Goal: Transaction & Acquisition: Book appointment/travel/reservation

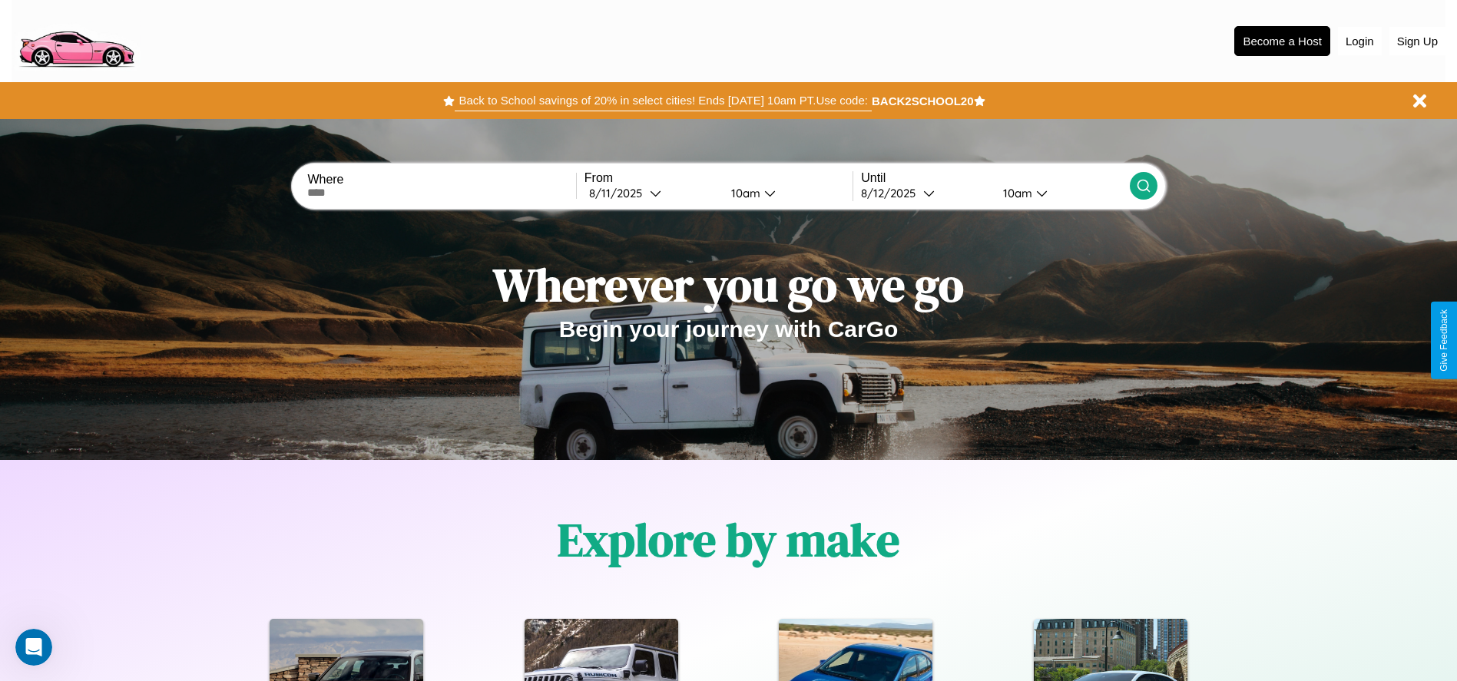
click at [663, 101] on button "Back to School savings of 20% in select cities! Ends 9/1 at 10am PT. Use code:" at bounding box center [663, 101] width 416 height 22
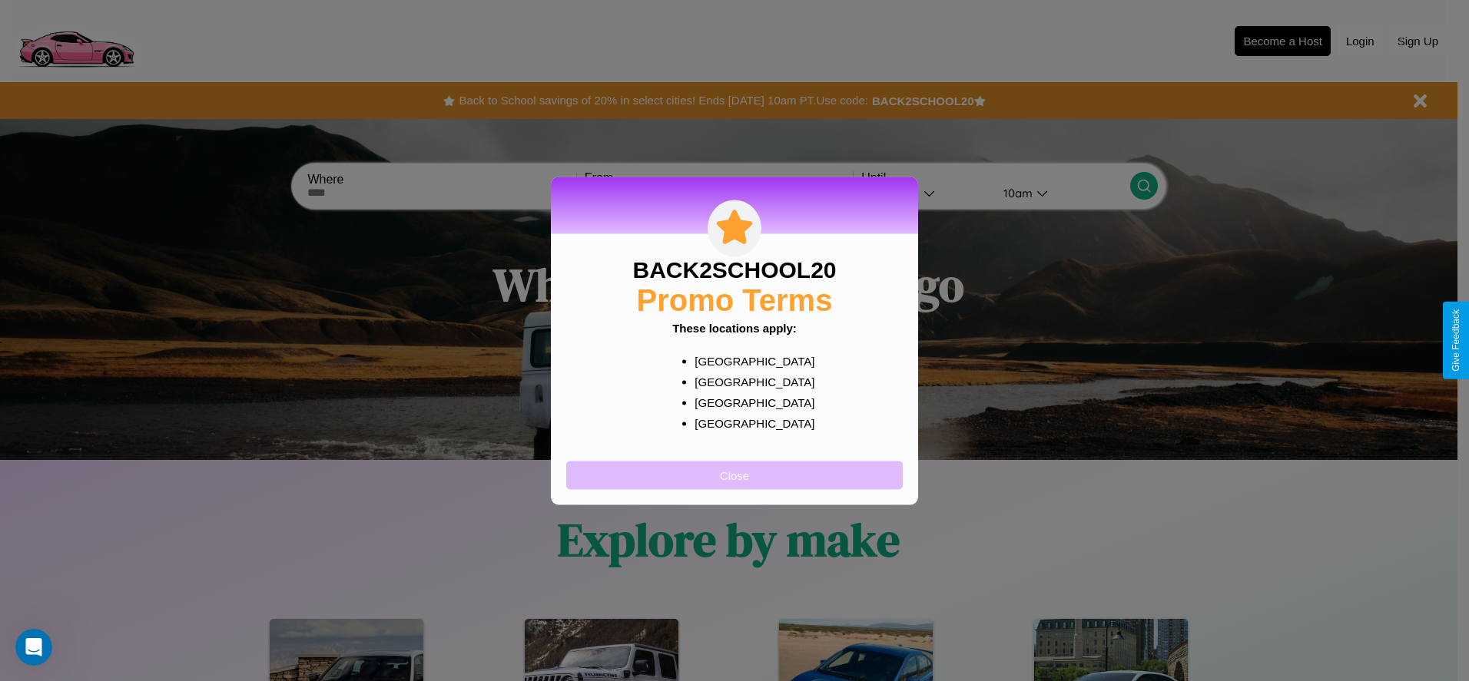
click at [734, 475] on button "Close" at bounding box center [734, 475] width 336 height 28
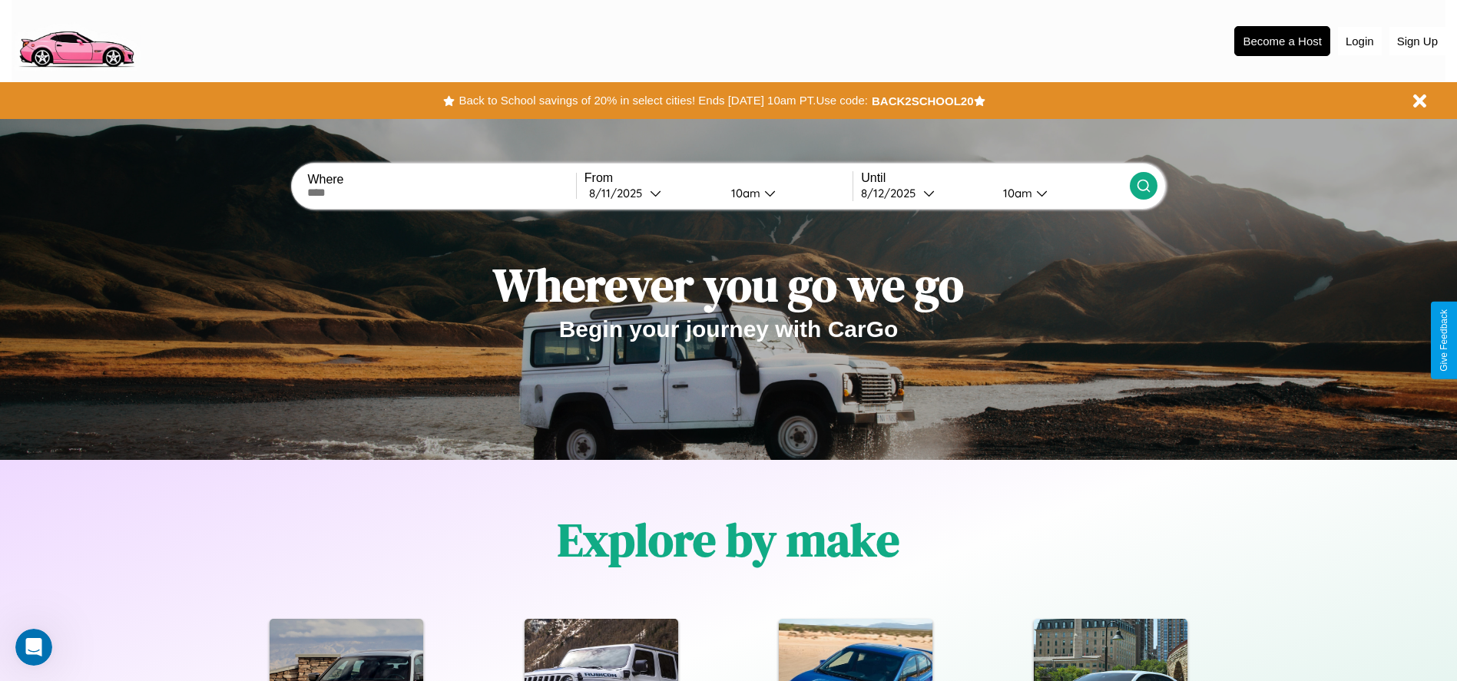
scroll to position [319, 0]
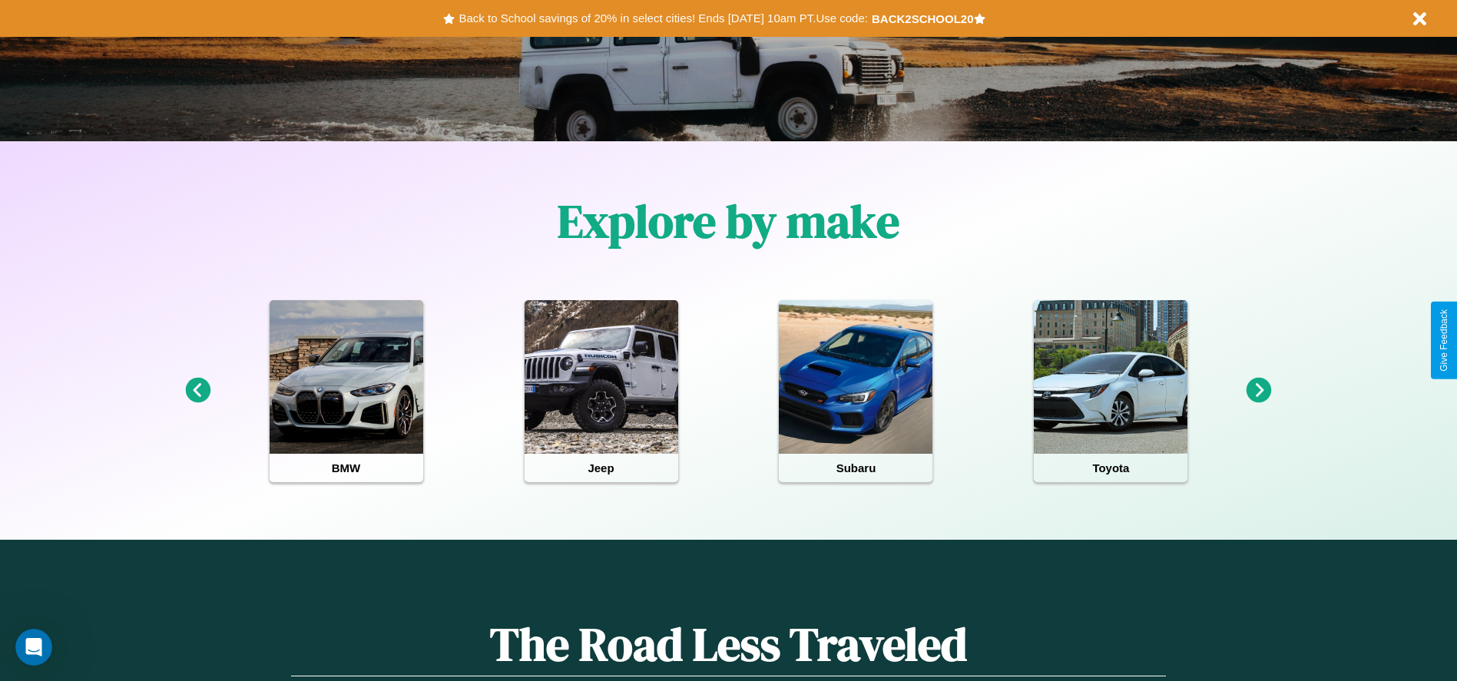
click at [197, 391] on icon at bounding box center [197, 390] width 25 height 25
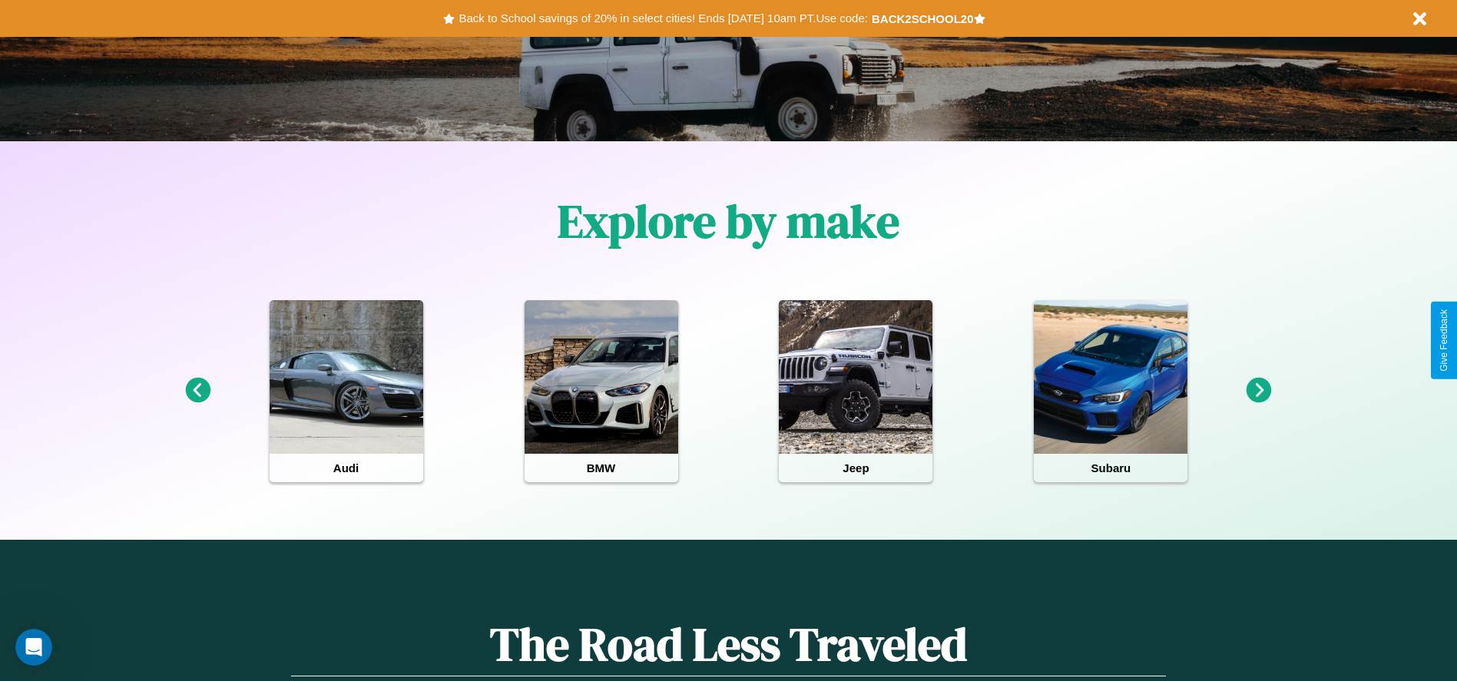
click at [1259, 391] on icon at bounding box center [1259, 390] width 25 height 25
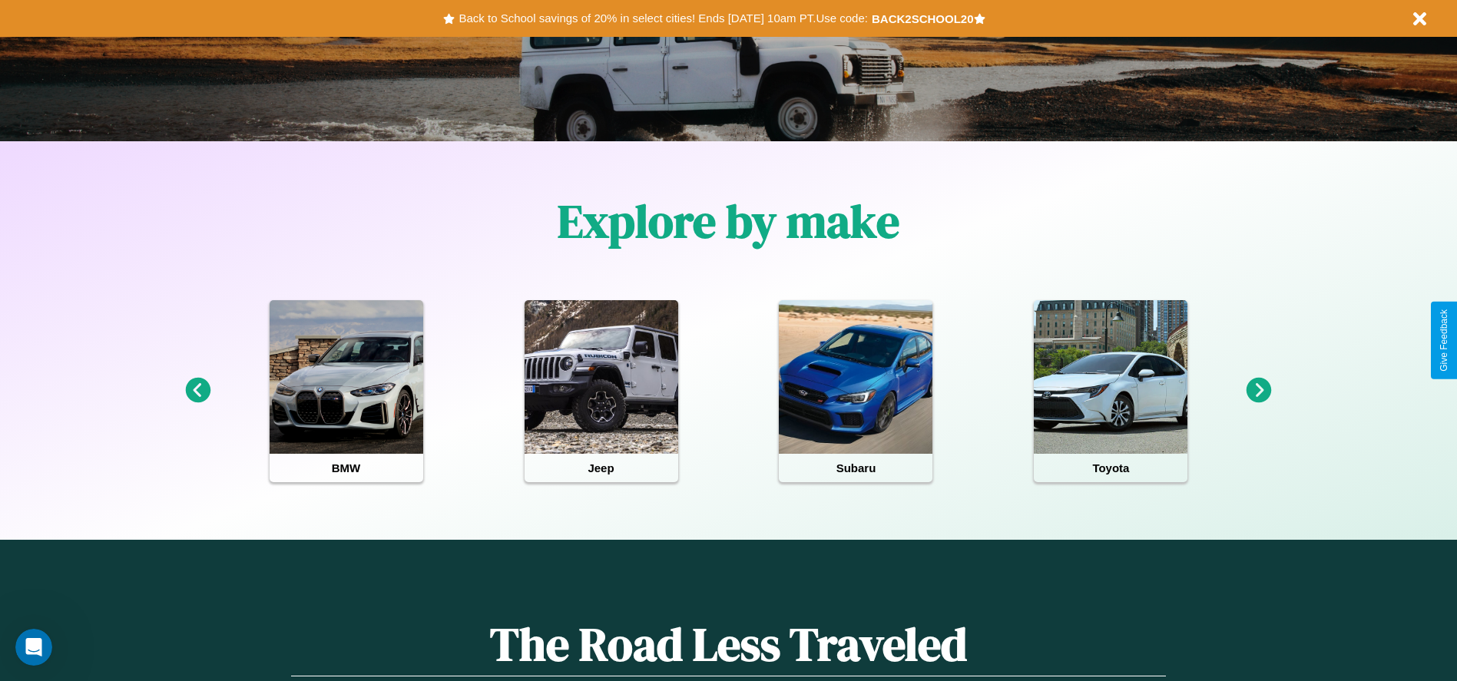
click at [1259, 391] on icon at bounding box center [1259, 390] width 25 height 25
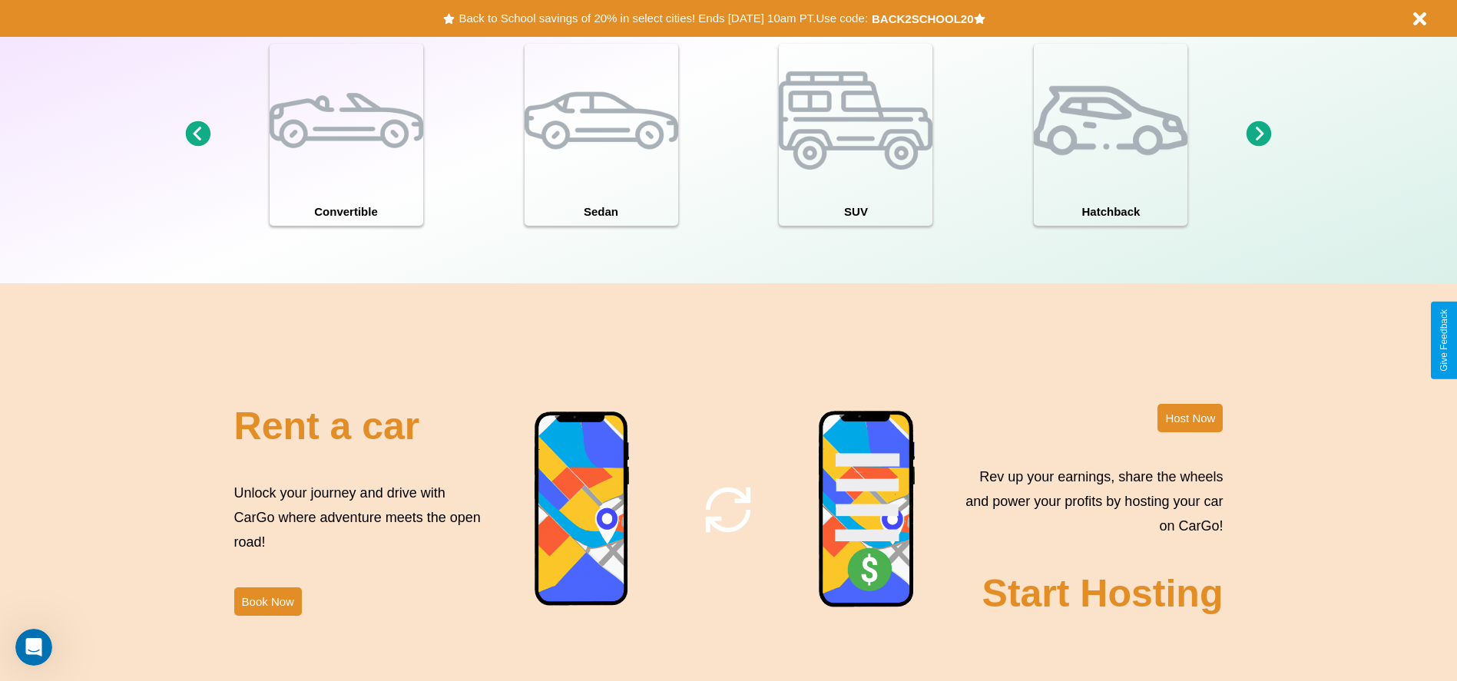
scroll to position [1858, 0]
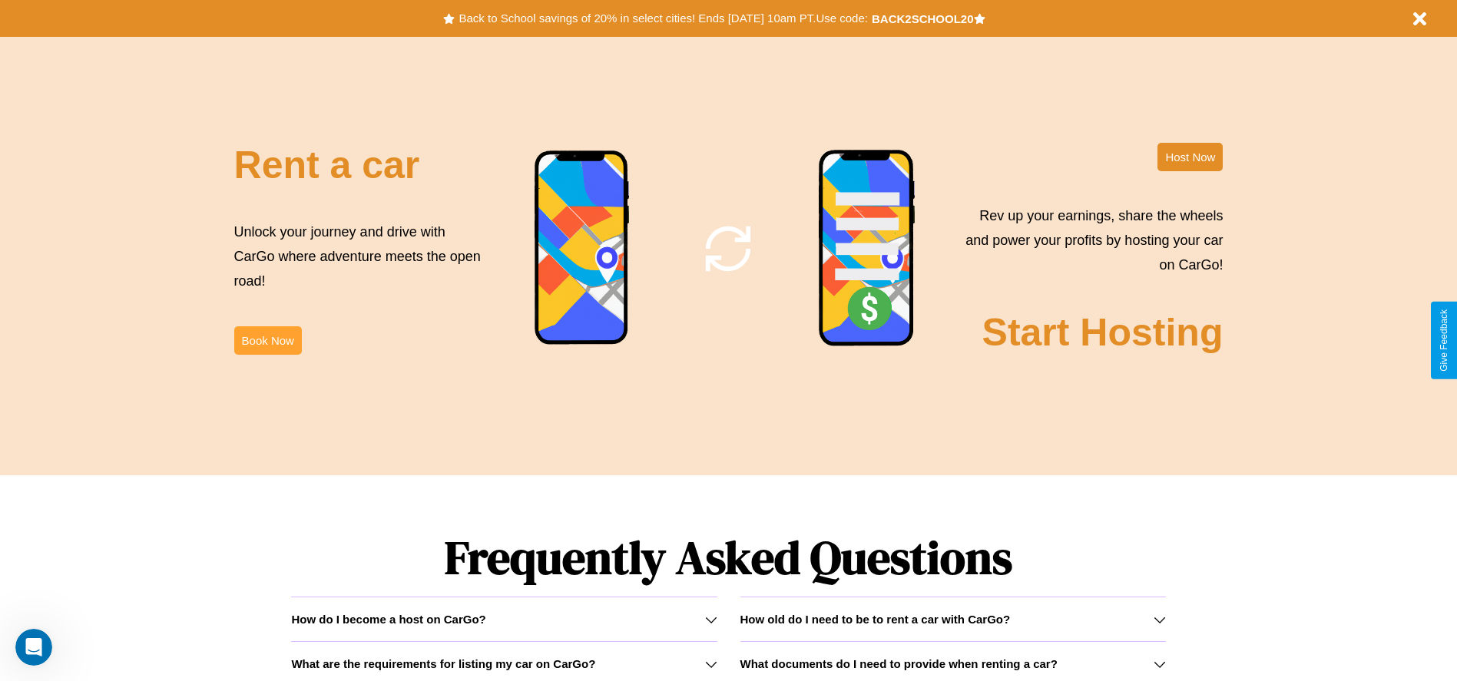
click at [267, 340] on button "Book Now" at bounding box center [268, 340] width 68 height 28
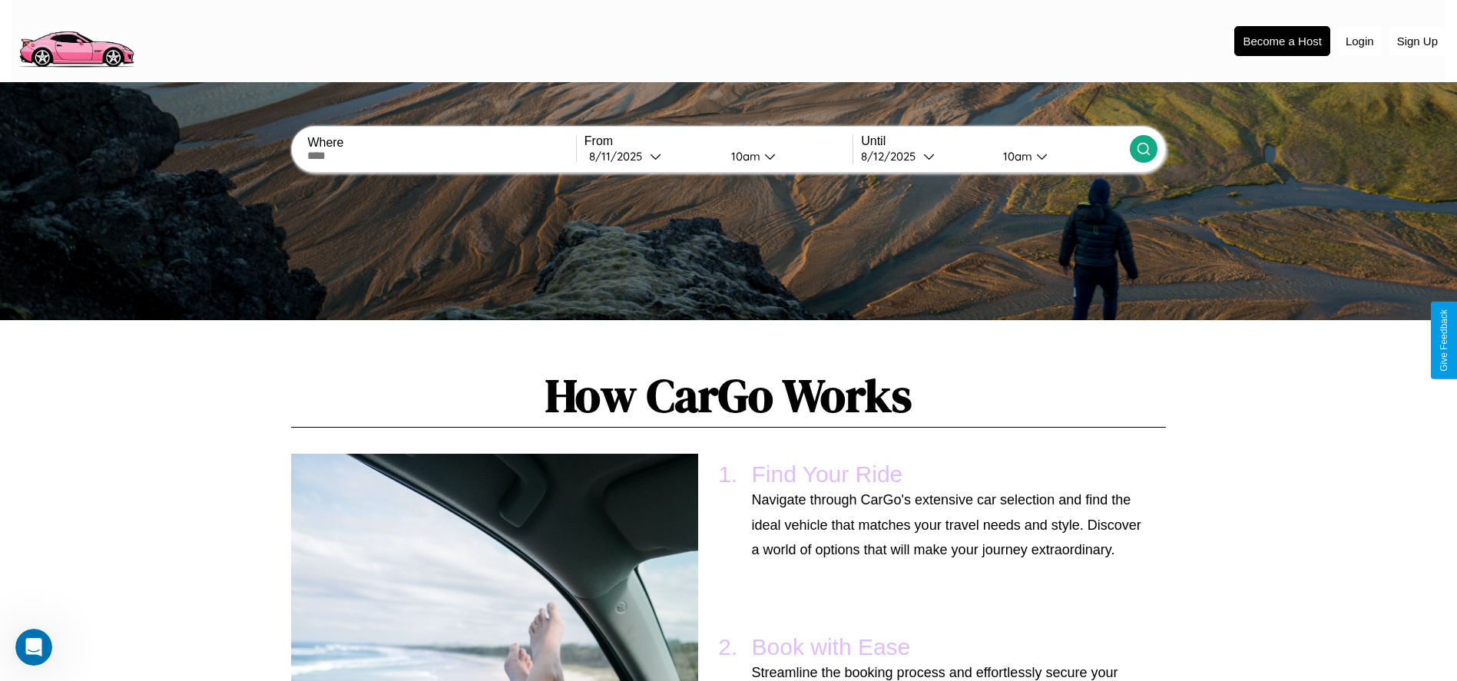
click at [442, 156] on input "text" at bounding box center [441, 156] width 268 height 12
type input "******"
click at [651, 156] on icon at bounding box center [656, 157] width 12 height 12
select select "*"
select select "****"
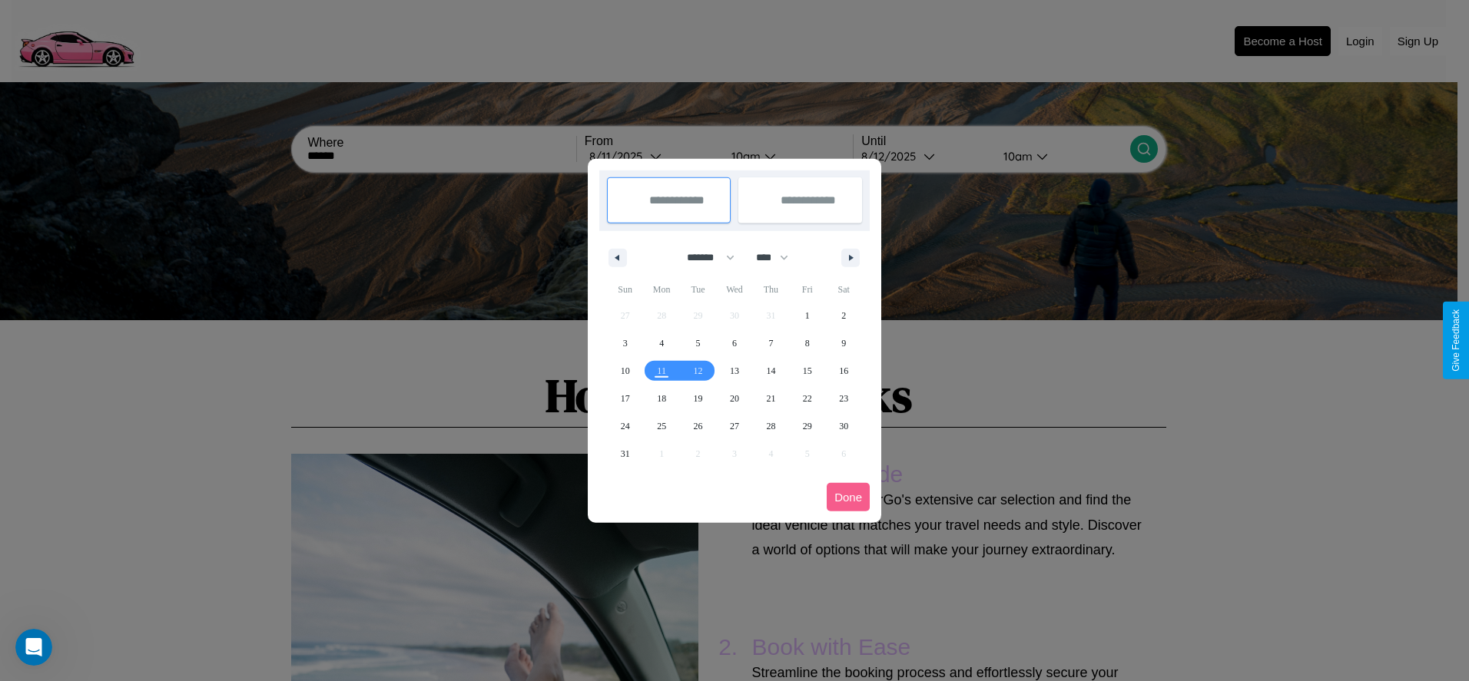
click at [704, 257] on select "******* ******** ***** ***** *** **** **** ****** ********* ******* ******** **…" at bounding box center [707, 257] width 65 height 25
click at [625, 398] on span "17" at bounding box center [625, 399] width 9 height 28
type input "**********"
click at [807, 398] on span "22" at bounding box center [807, 399] width 9 height 28
type input "**********"
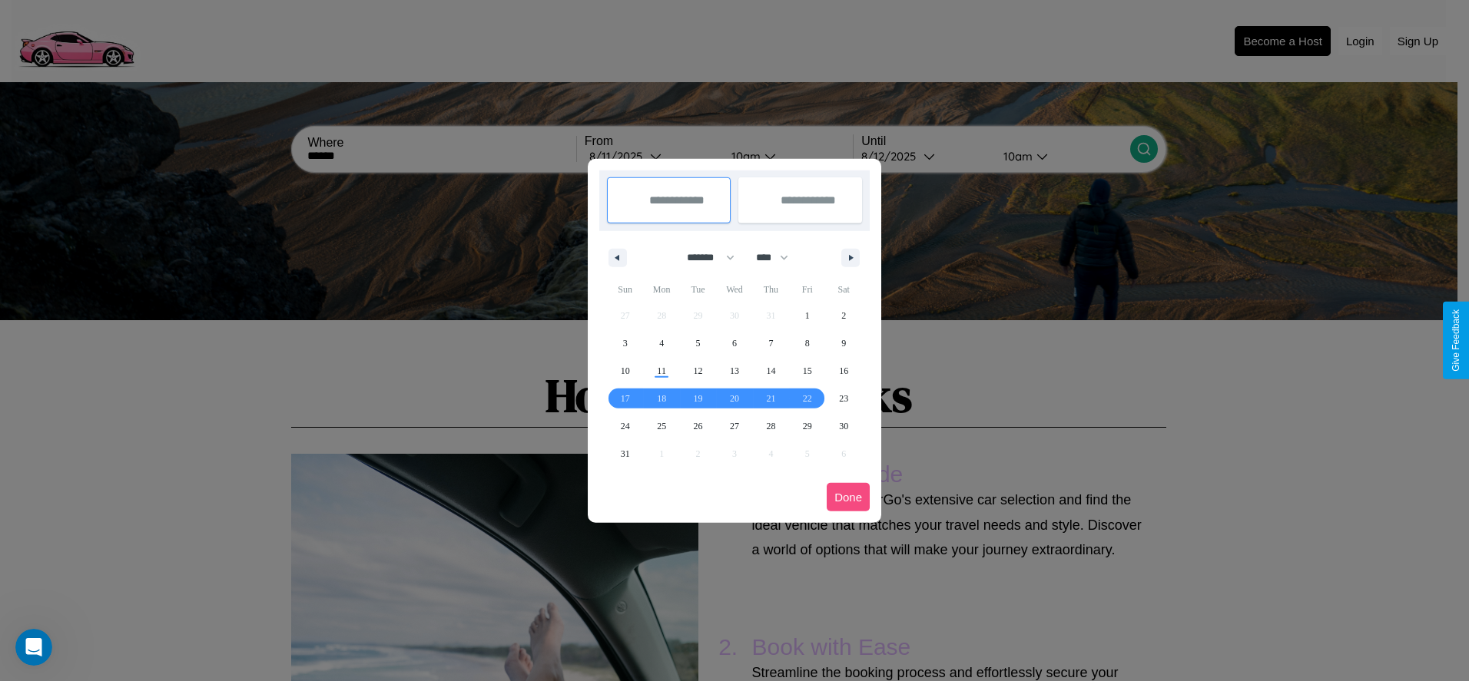
click at [848, 497] on button "Done" at bounding box center [848, 497] width 43 height 28
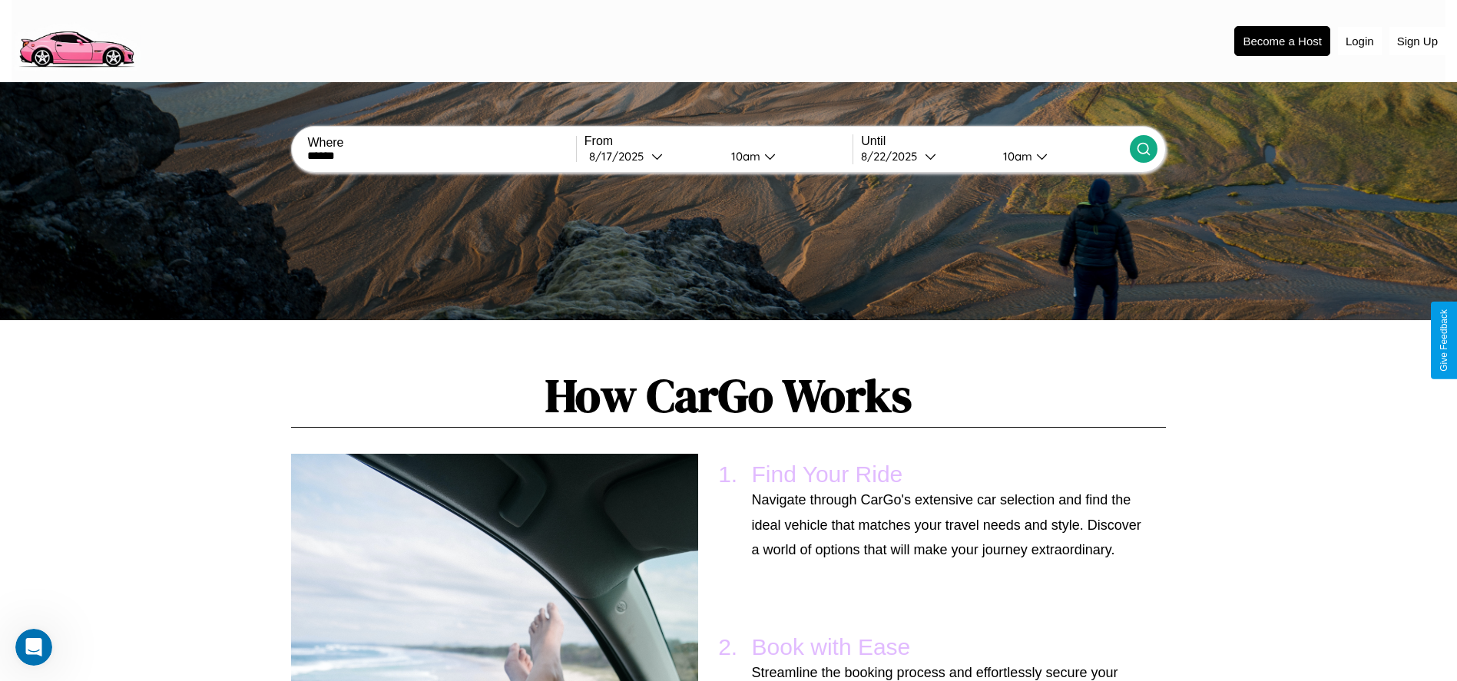
click at [743, 156] on div "10am" at bounding box center [744, 156] width 41 height 15
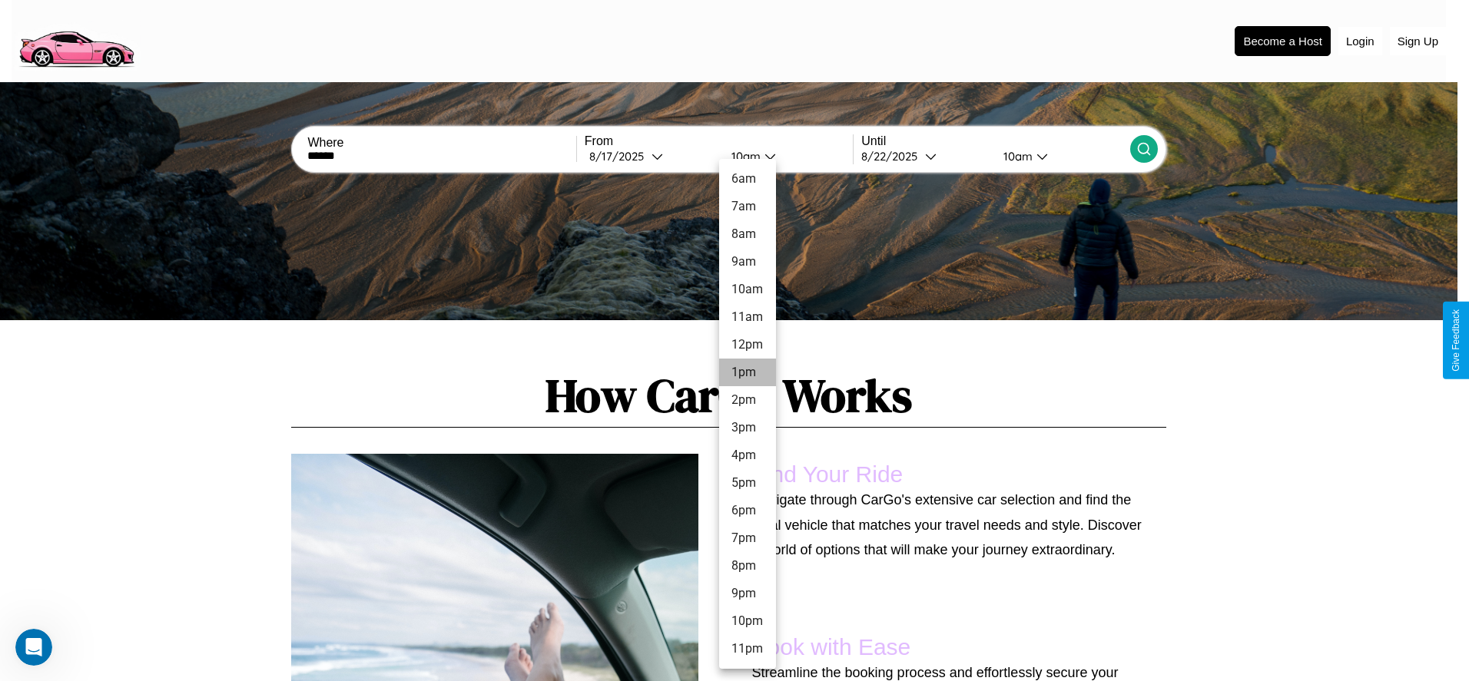
click at [747, 373] on li "1pm" at bounding box center [747, 373] width 57 height 28
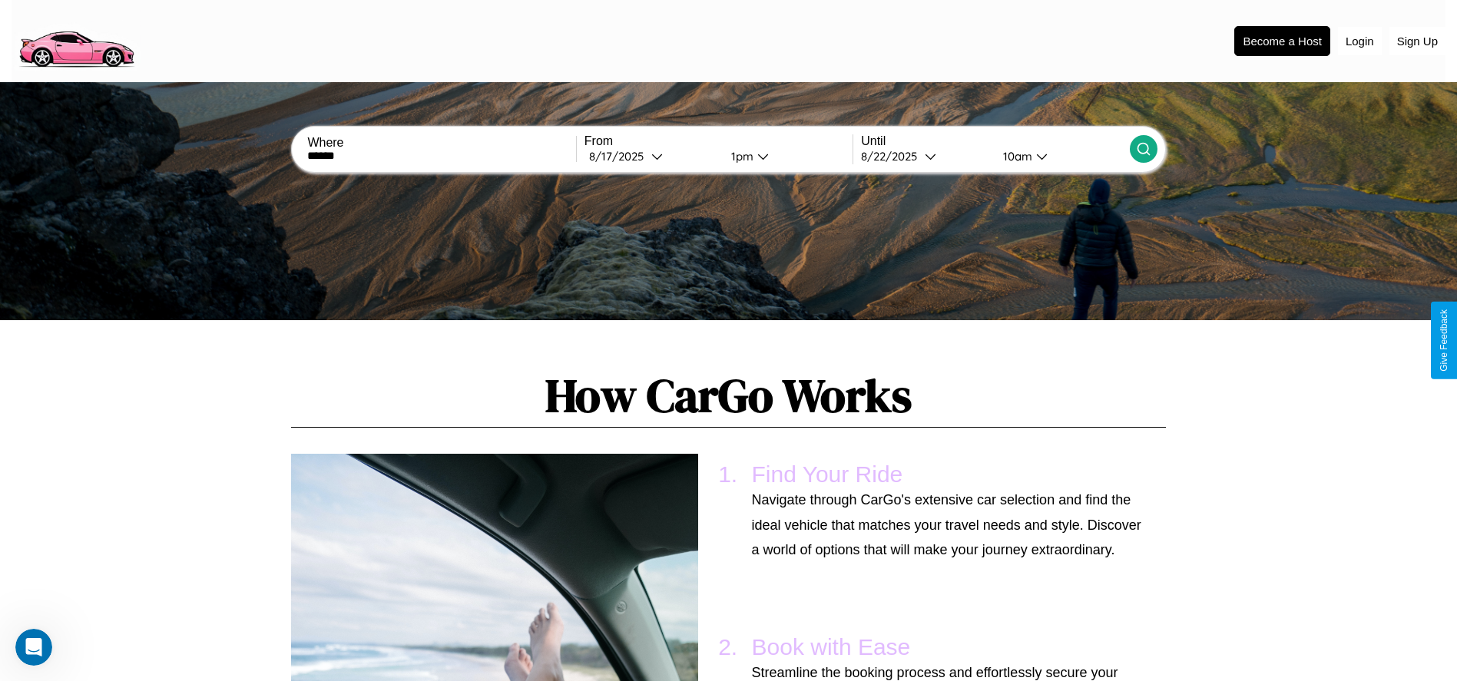
click at [1143, 149] on icon at bounding box center [1143, 148] width 15 height 15
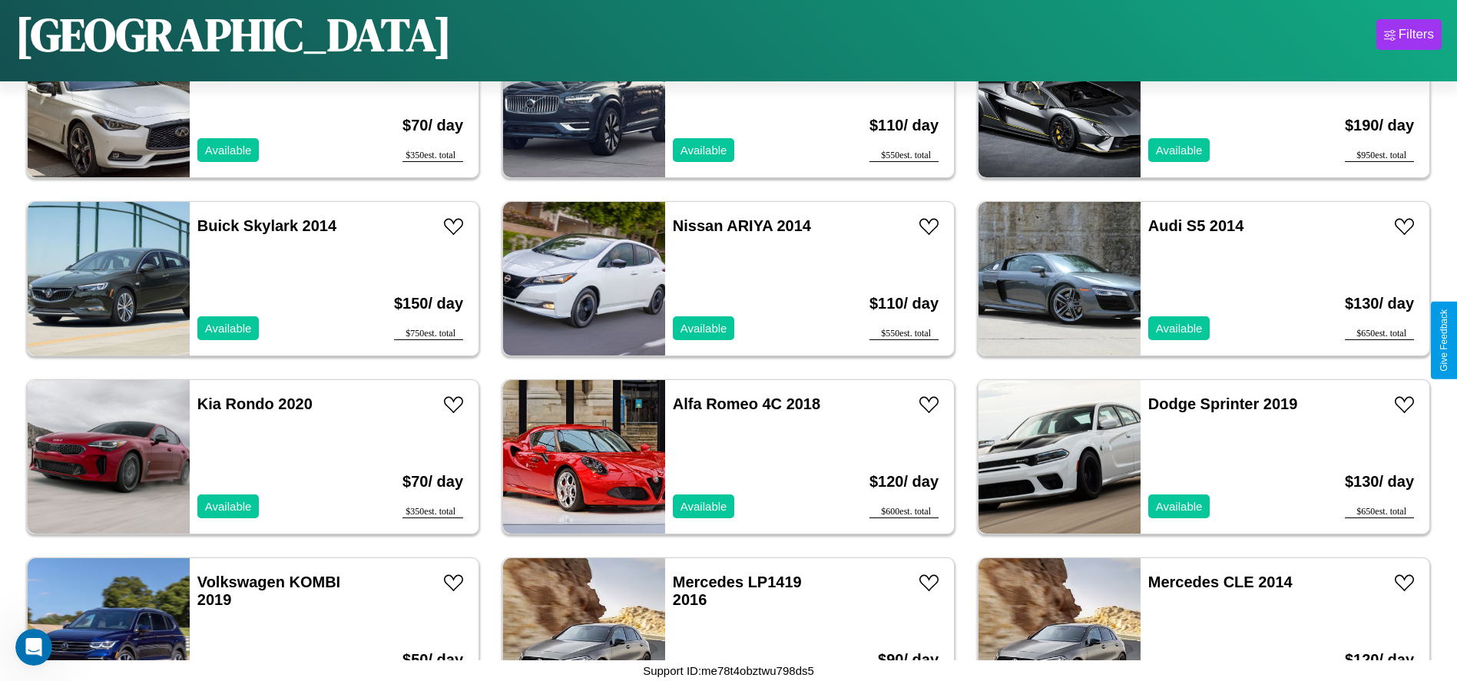
scroll to position [1953, 0]
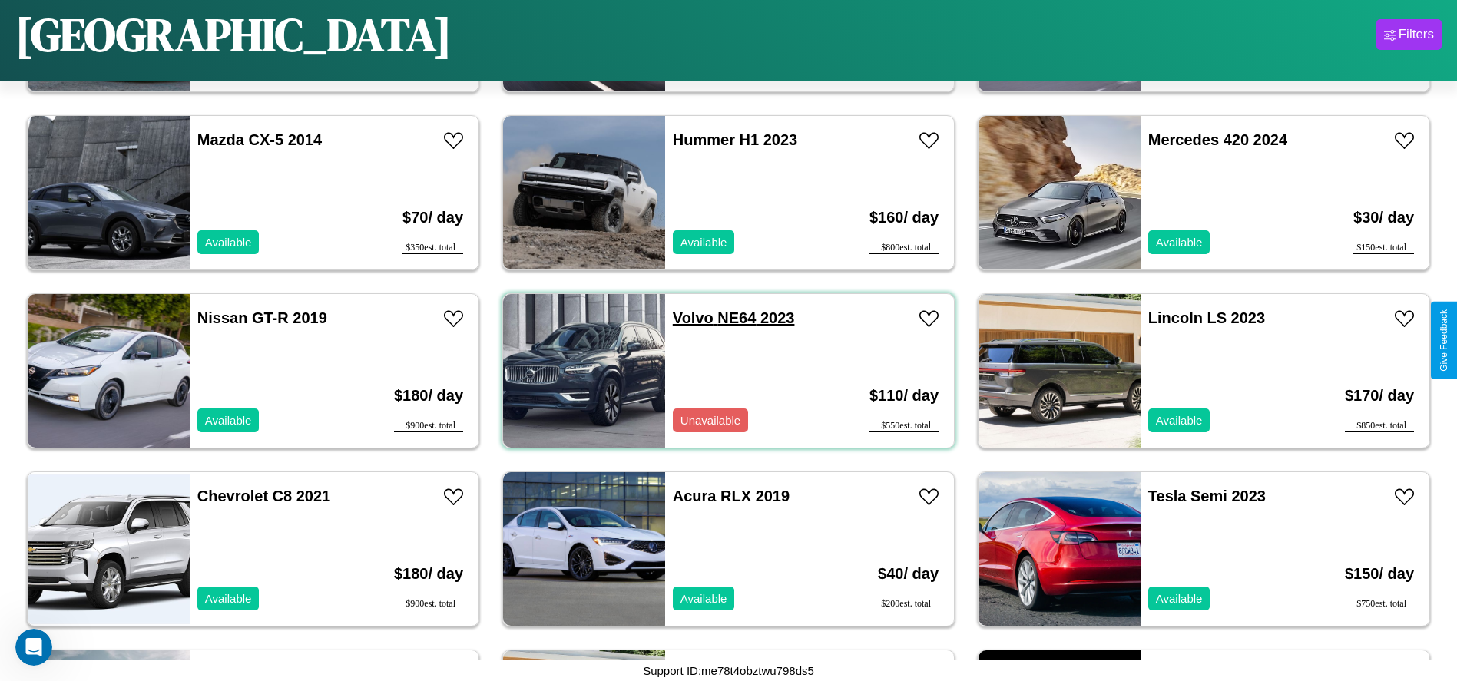
click at [688, 318] on link "Volvo NE64 2023" at bounding box center [734, 318] width 122 height 17
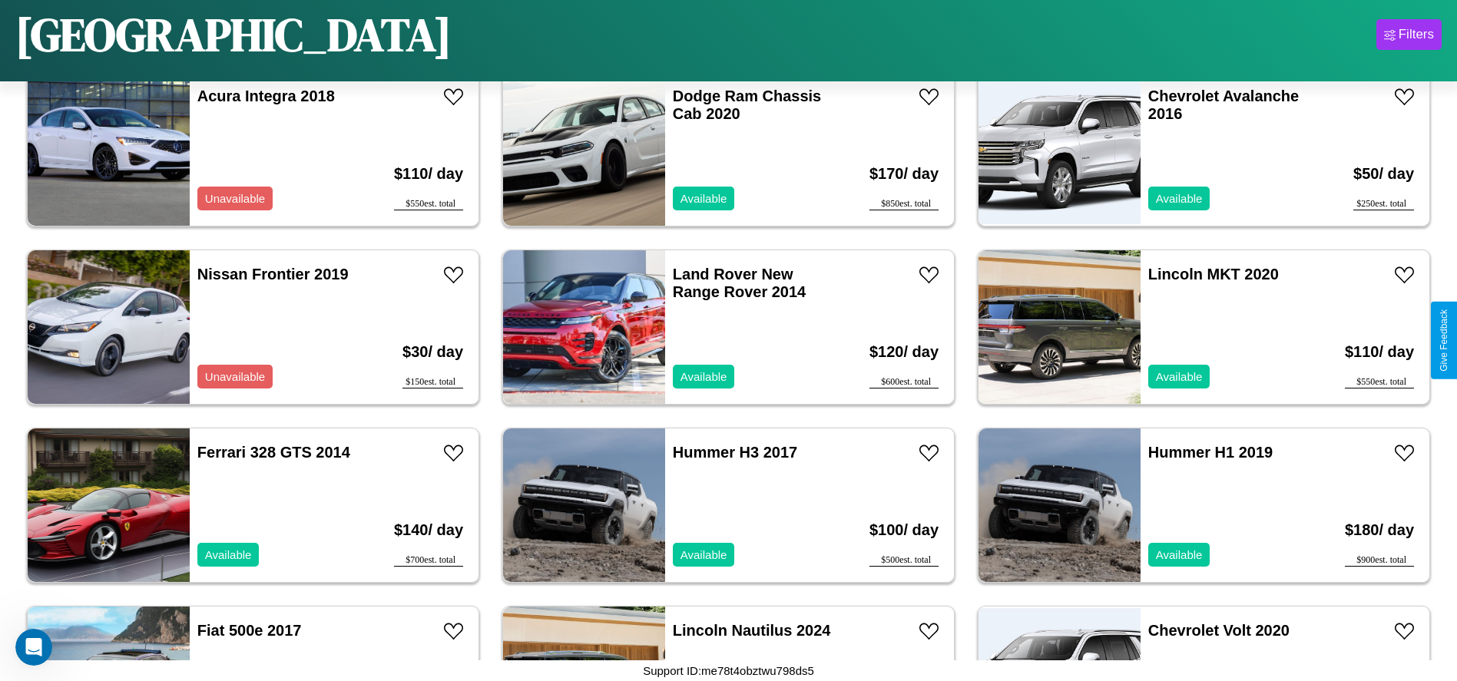
scroll to position [6944, 0]
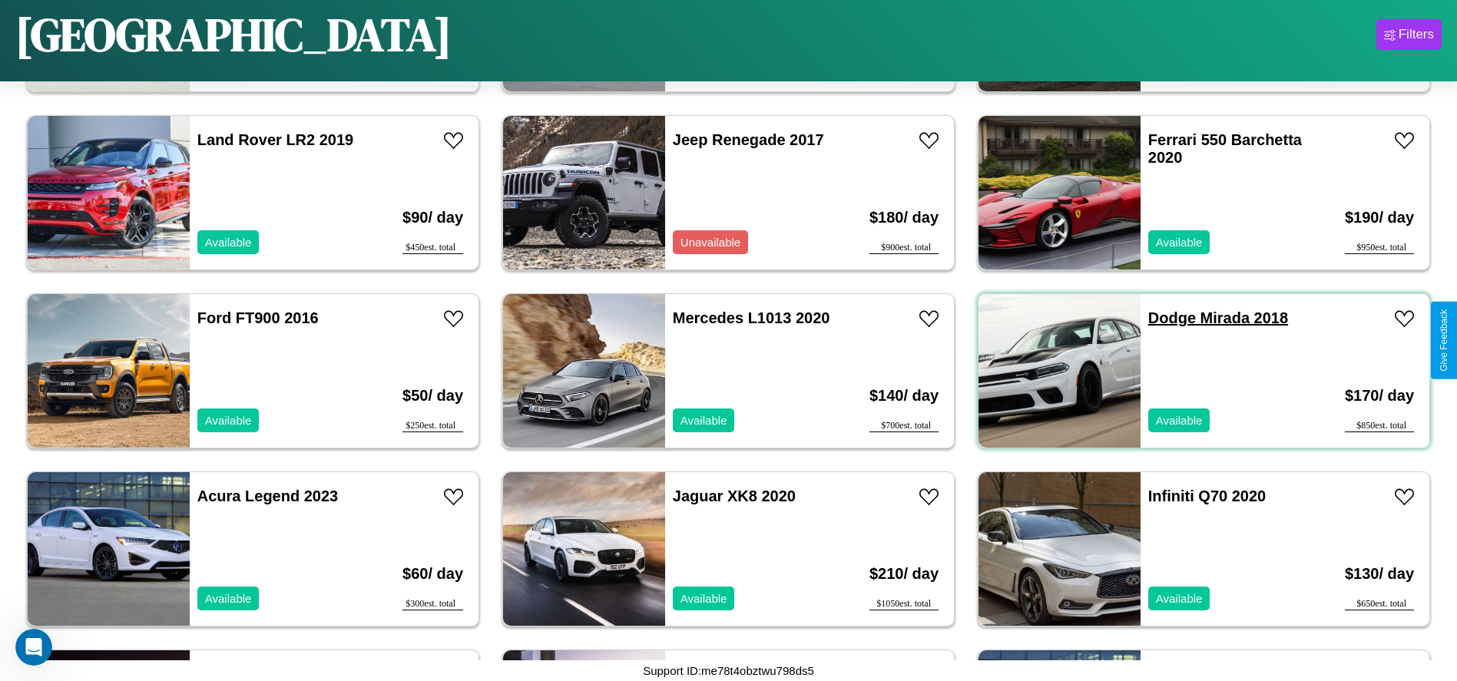
click at [1162, 318] on link "Dodge Mirada 2018" at bounding box center [1218, 318] width 140 height 17
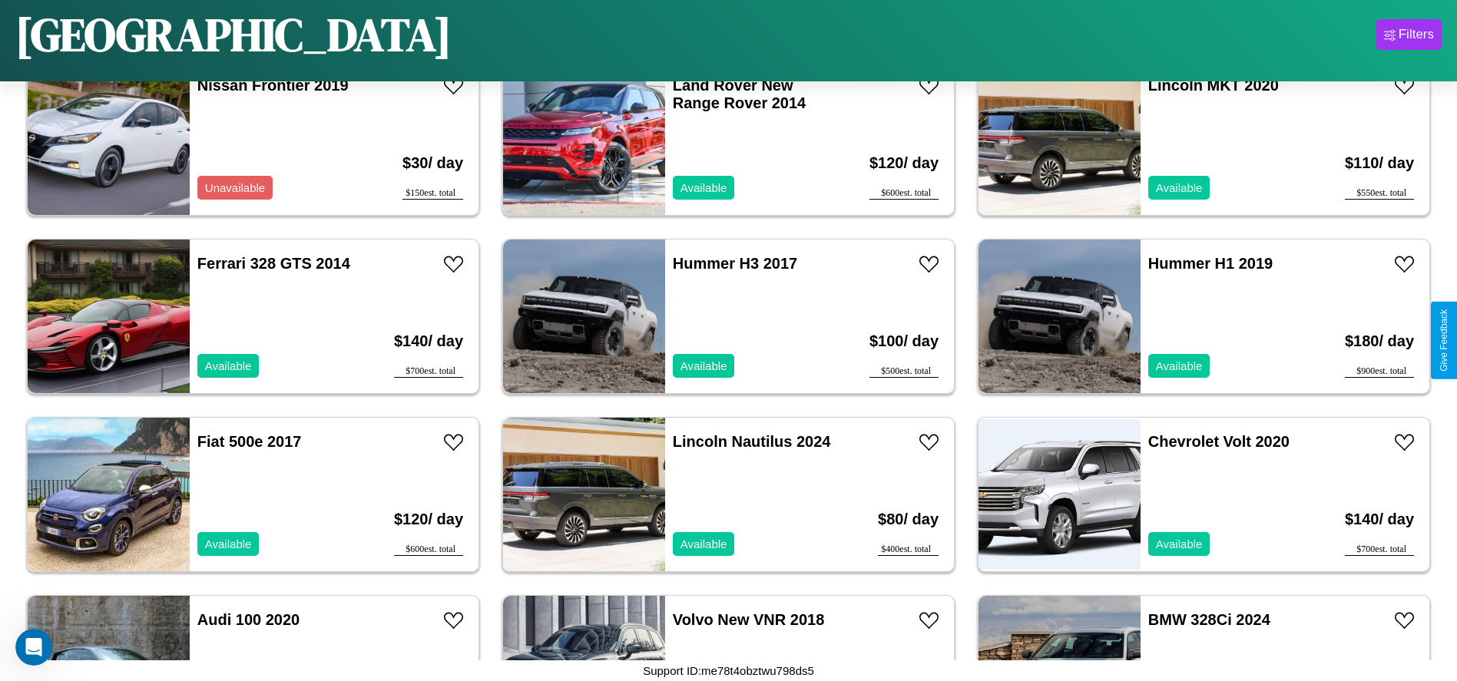
scroll to position [6052, 0]
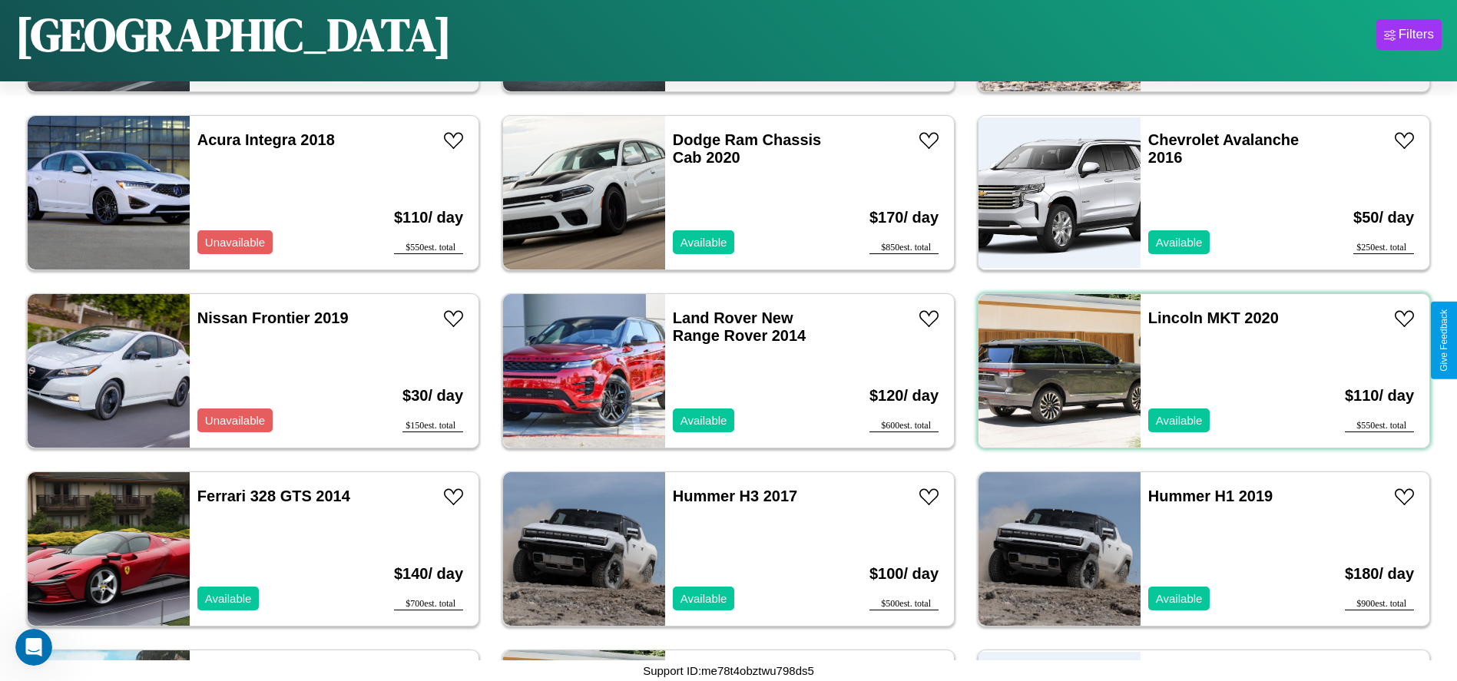
click at [1195, 371] on div "Lincoln MKT 2020 Available" at bounding box center [1229, 371] width 177 height 154
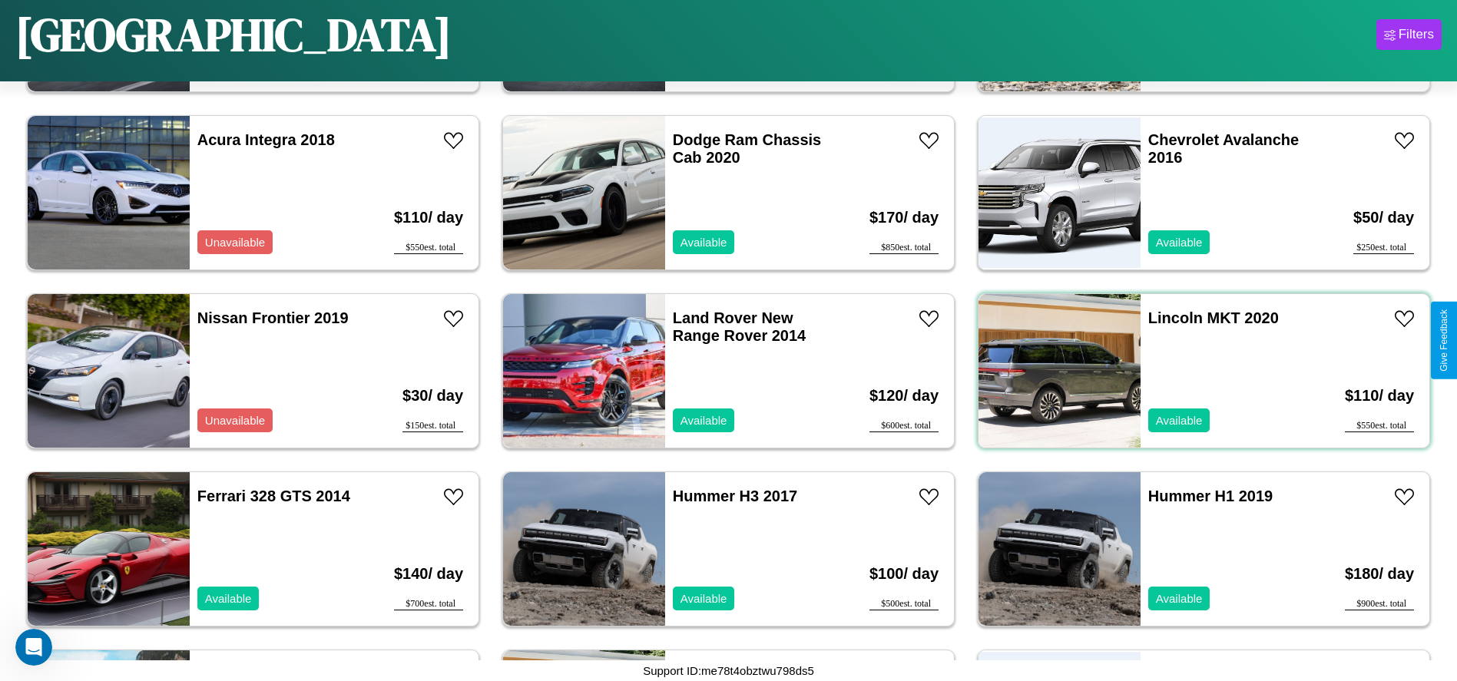
click at [1195, 371] on div "Lincoln MKT 2020 Available" at bounding box center [1229, 371] width 177 height 154
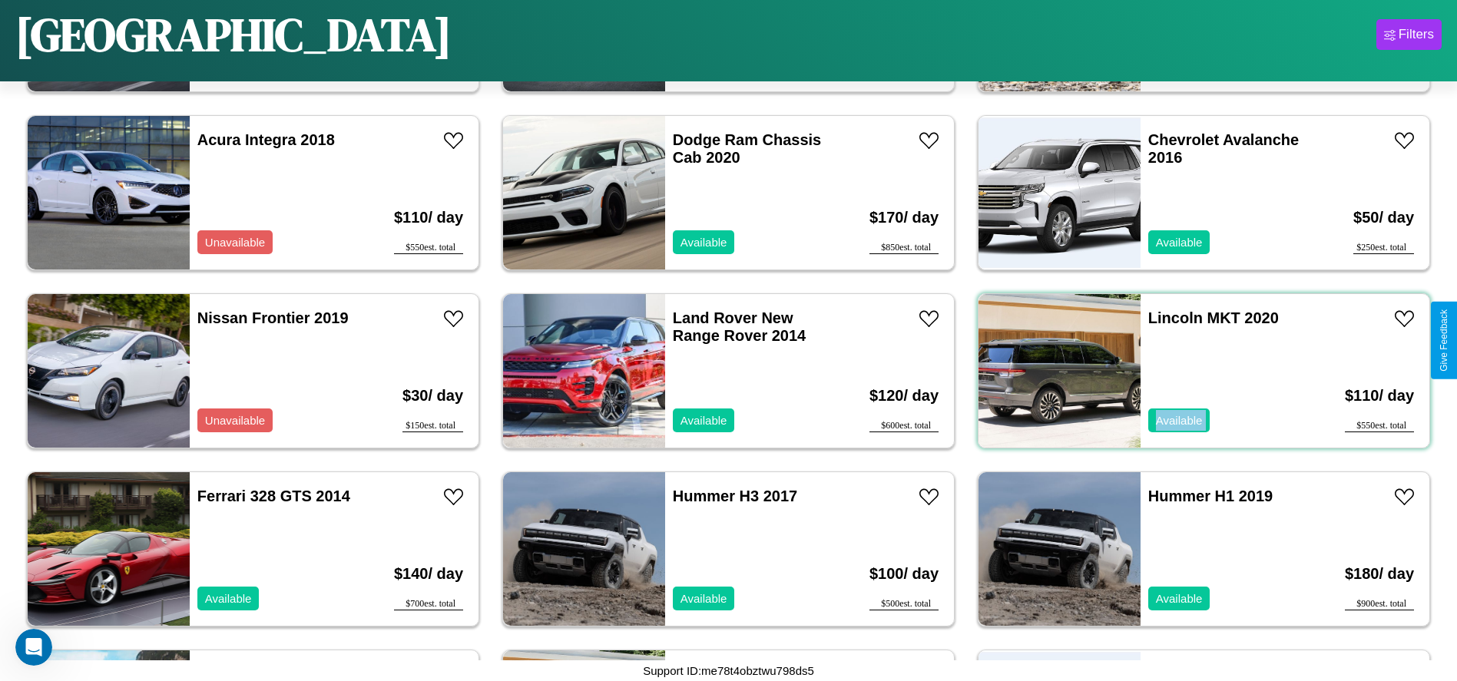
click at [1195, 371] on div "Lincoln MKT 2020 Available" at bounding box center [1229, 371] width 177 height 154
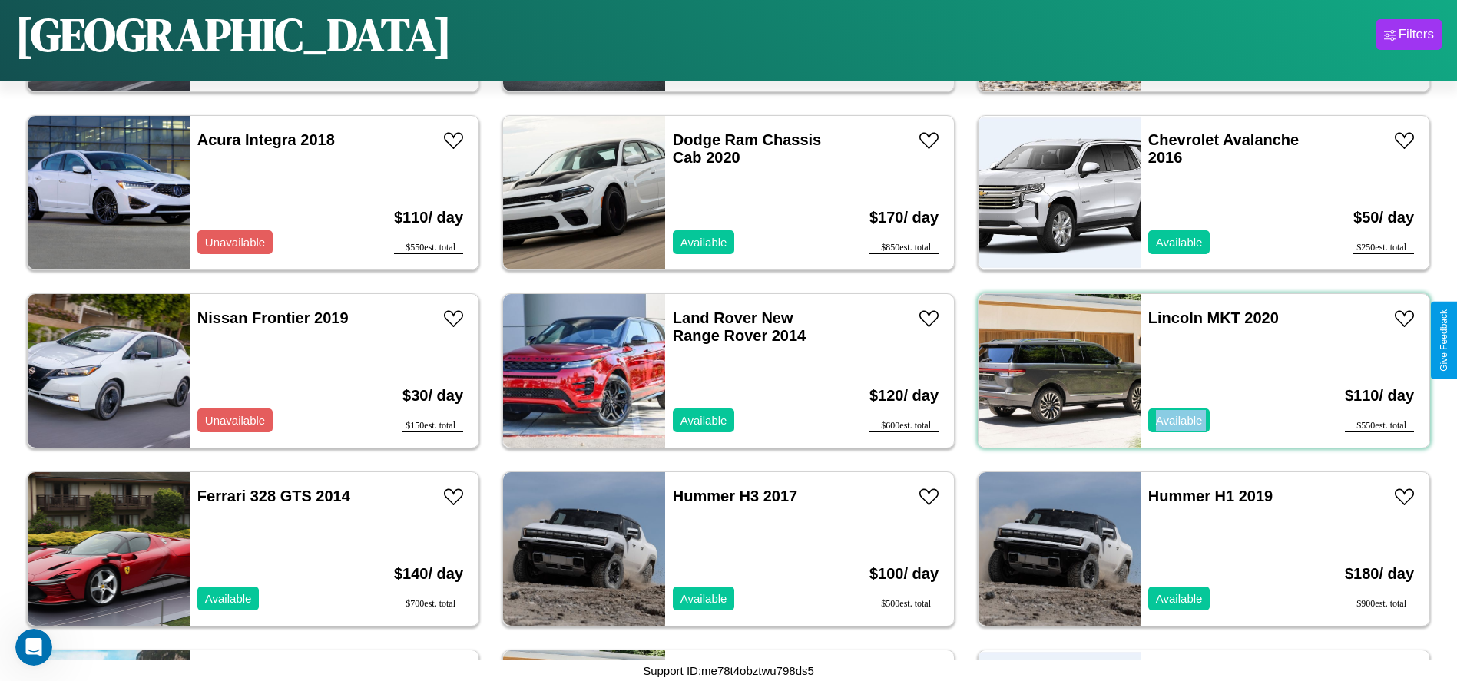
click at [1195, 371] on div "Lincoln MKT 2020 Available" at bounding box center [1229, 371] width 177 height 154
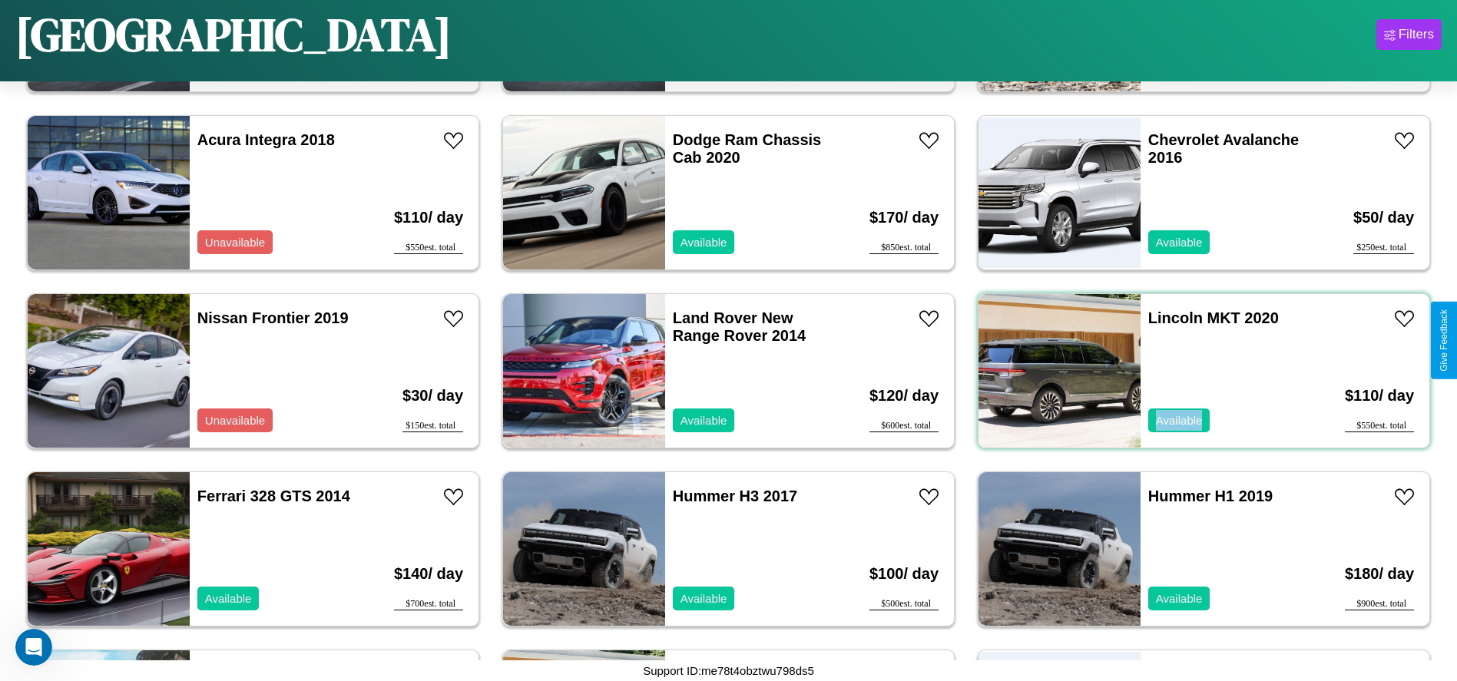
click at [1195, 371] on div "Lincoln MKT 2020 Available" at bounding box center [1229, 371] width 177 height 154
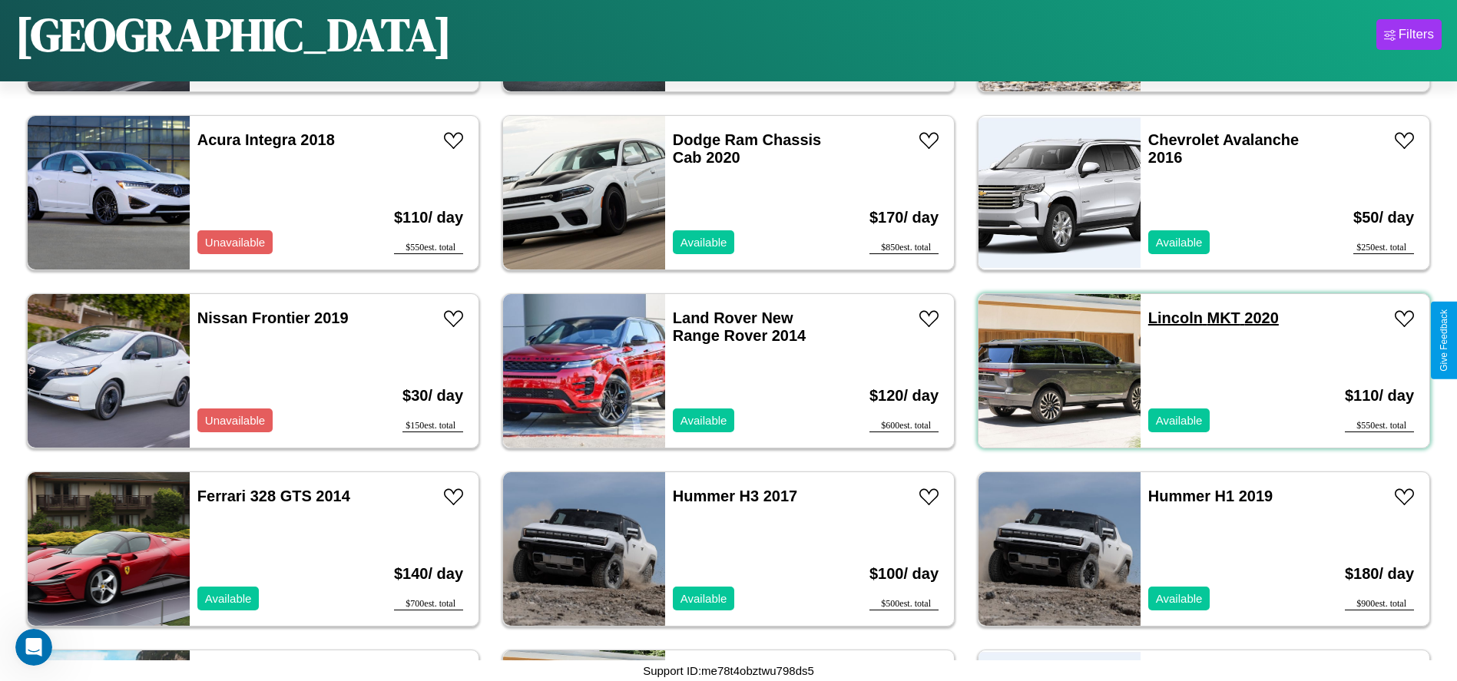
click at [1166, 318] on link "Lincoln MKT 2020" at bounding box center [1213, 318] width 131 height 17
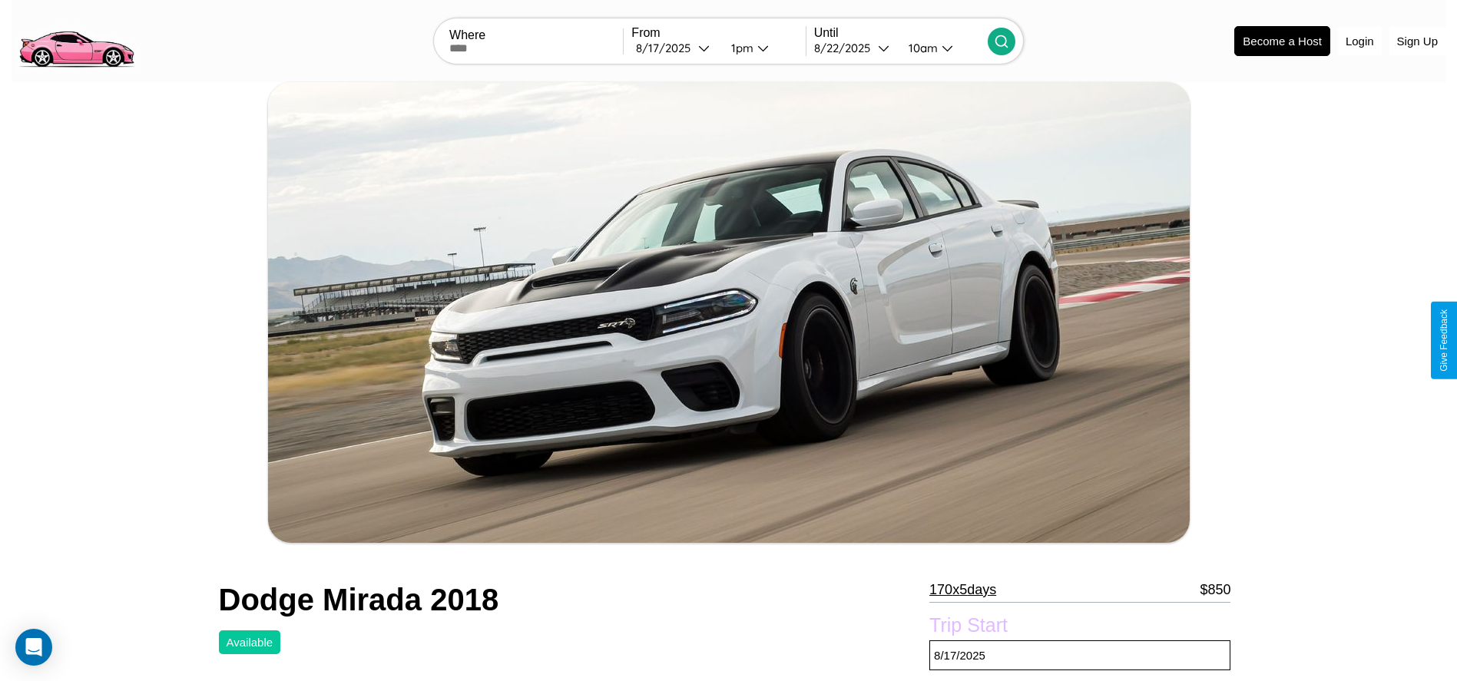
scroll to position [250, 0]
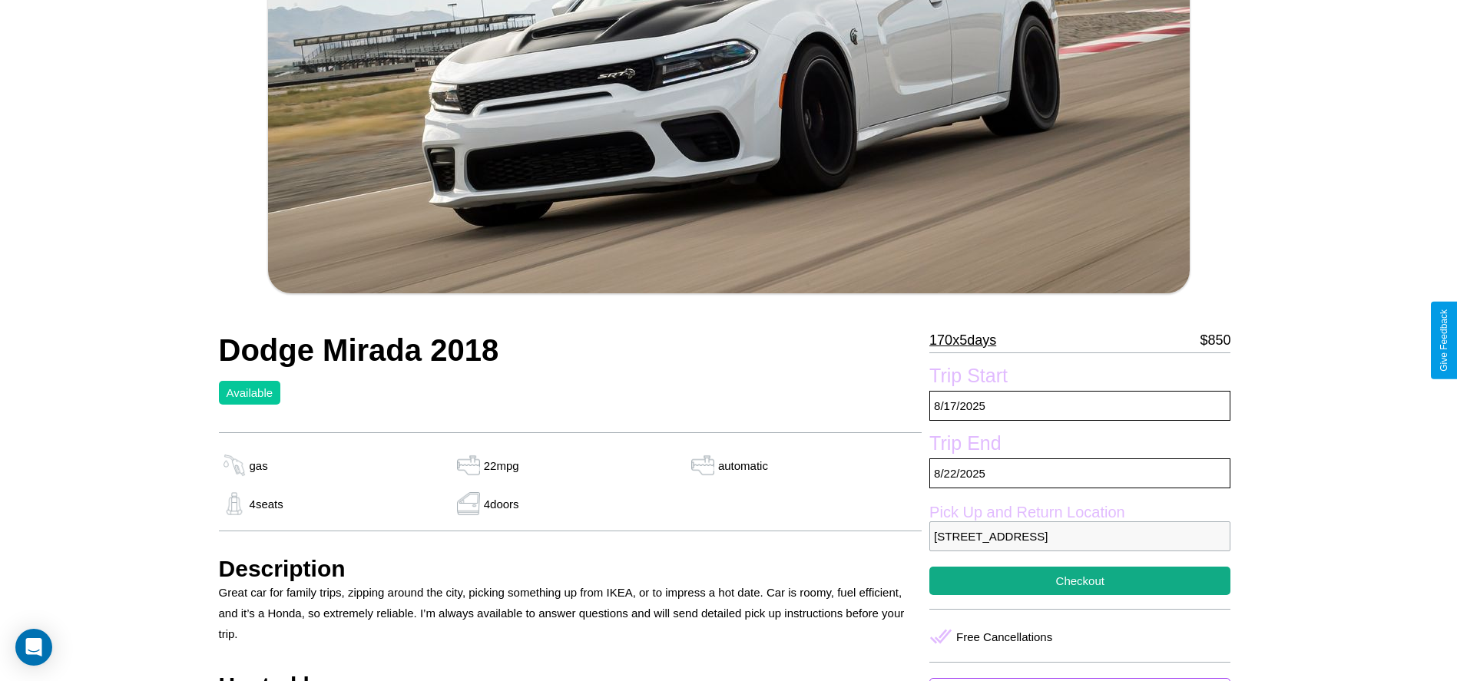
click at [969, 340] on p "170 x 5 days" at bounding box center [962, 340] width 67 height 25
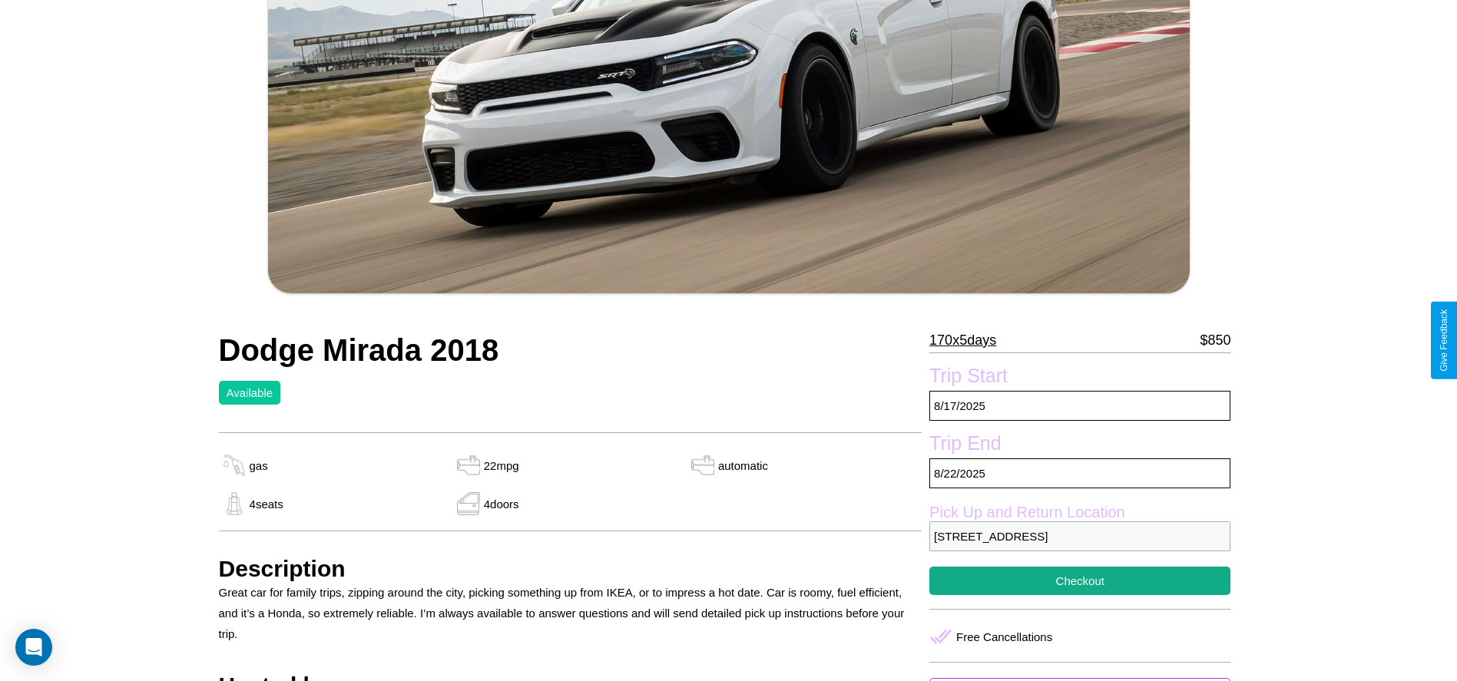
click at [969, 340] on p "170 x 5 days" at bounding box center [962, 340] width 67 height 25
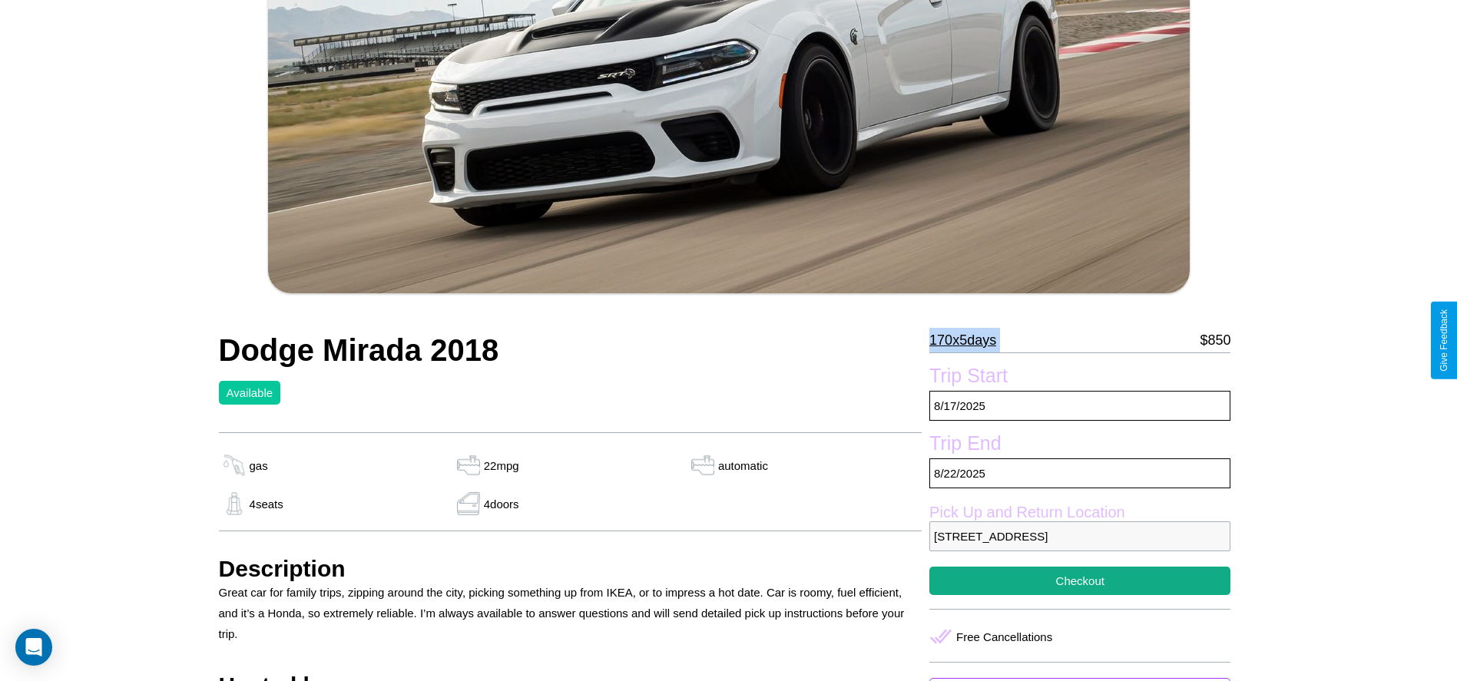
click at [969, 340] on p "170 x 5 days" at bounding box center [962, 340] width 67 height 25
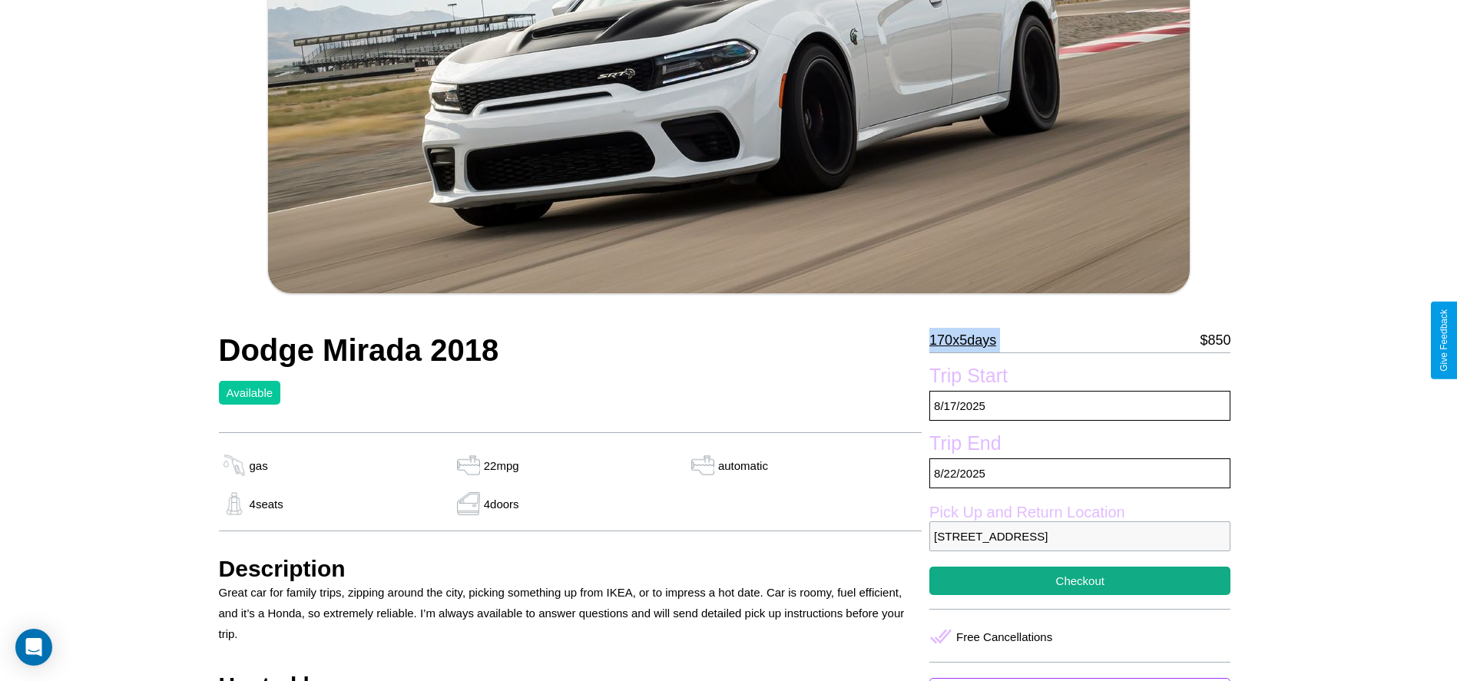
click at [969, 340] on p "170 x 5 days" at bounding box center [962, 340] width 67 height 25
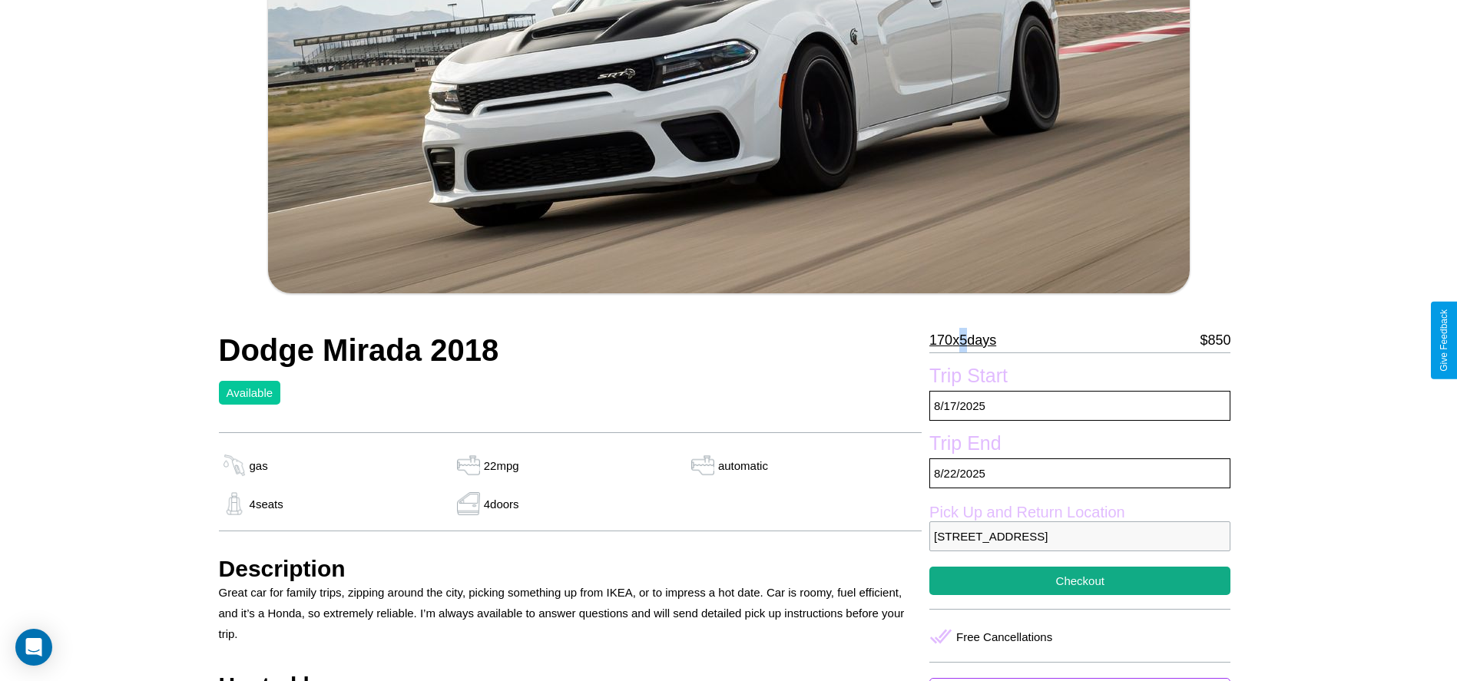
click at [969, 340] on p "170 x 5 days" at bounding box center [962, 340] width 67 height 25
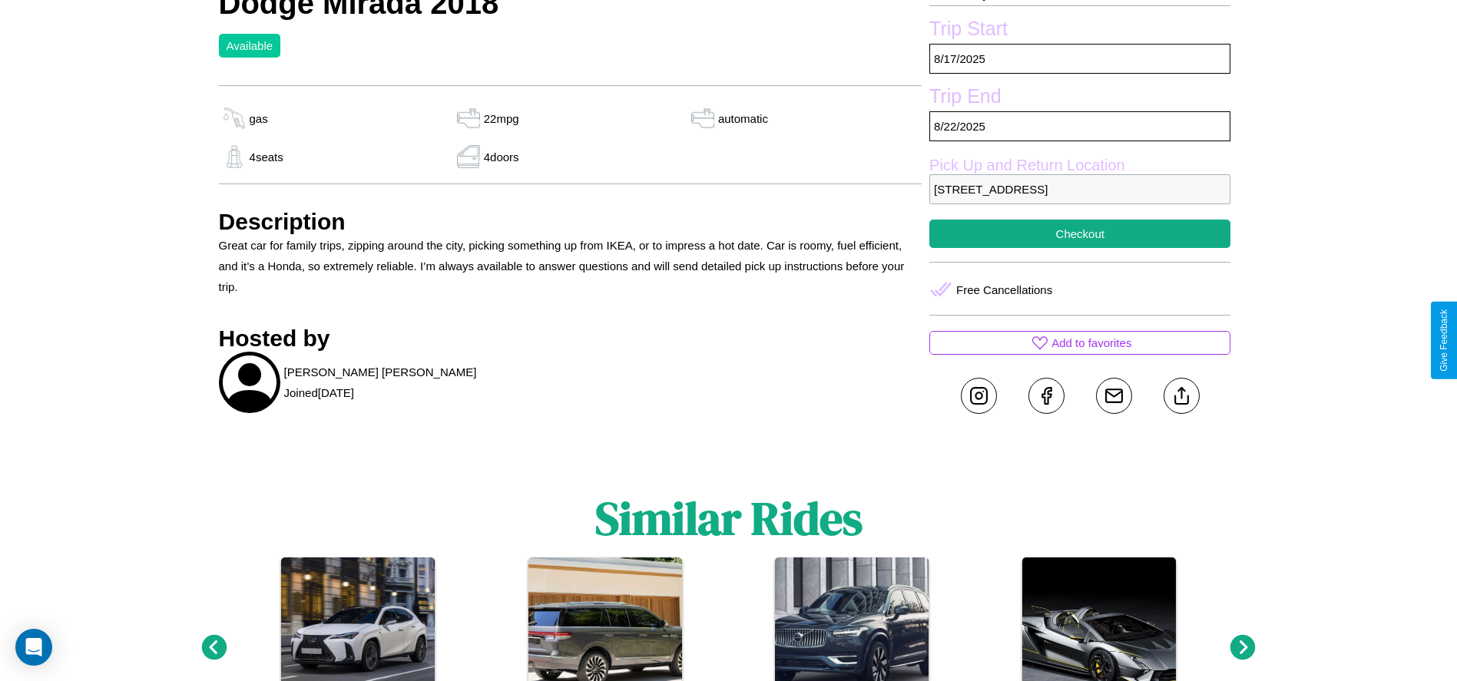
scroll to position [599, 0]
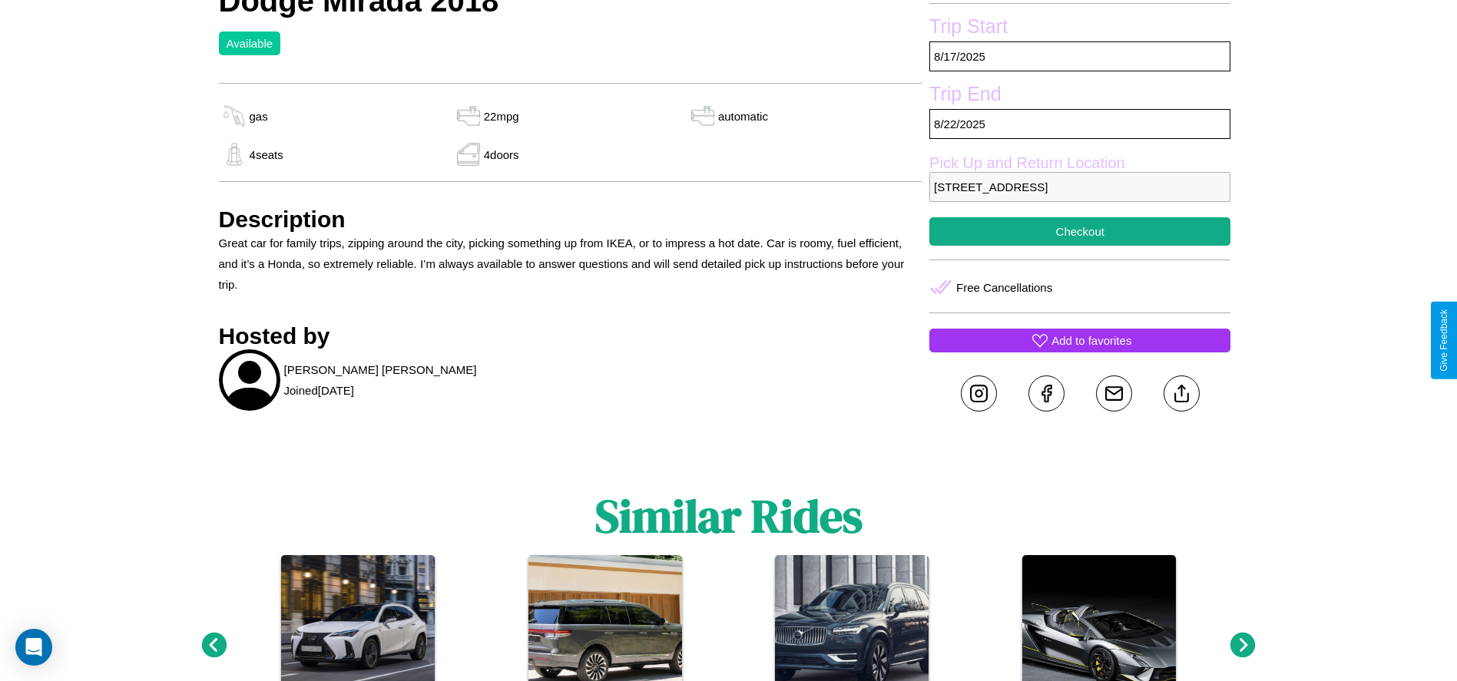
click at [1080, 340] on p "Add to favorites" at bounding box center [1092, 340] width 80 height 21
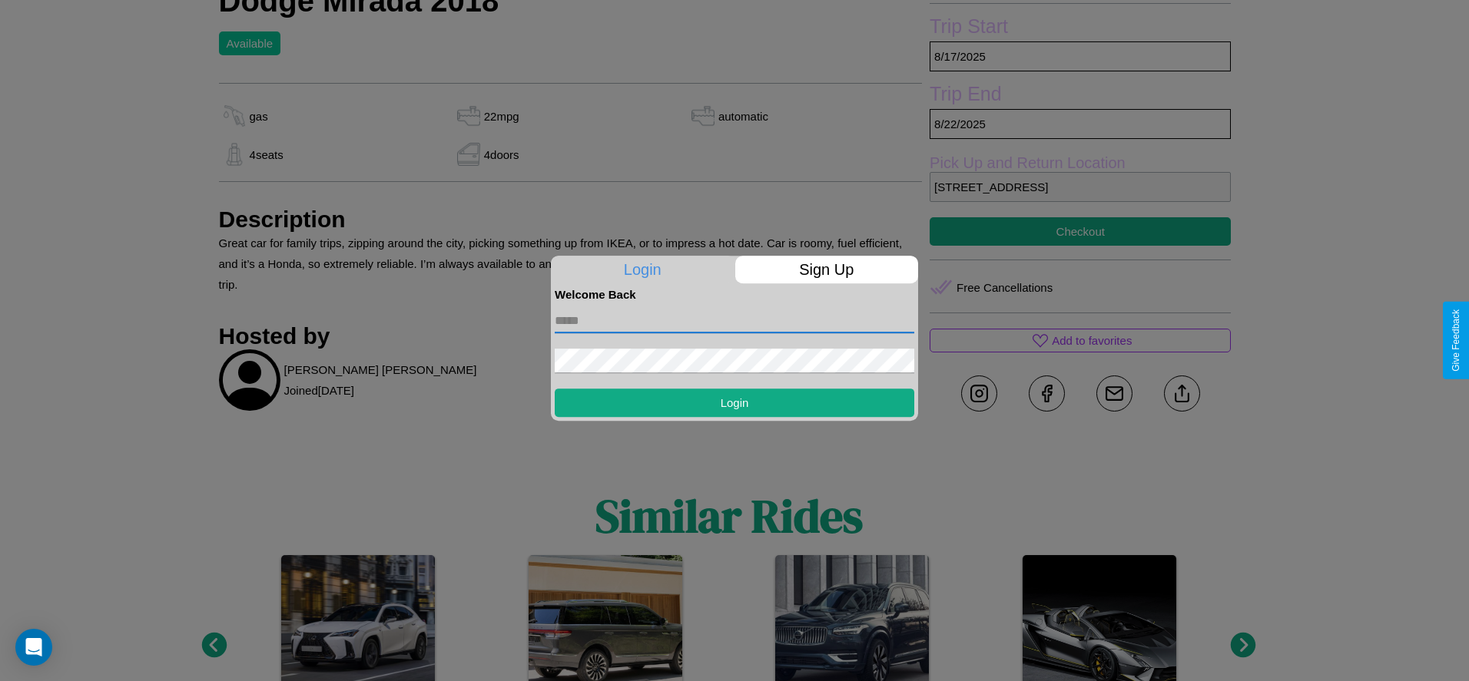
click at [734, 320] on input "text" at bounding box center [735, 321] width 360 height 25
type input "**********"
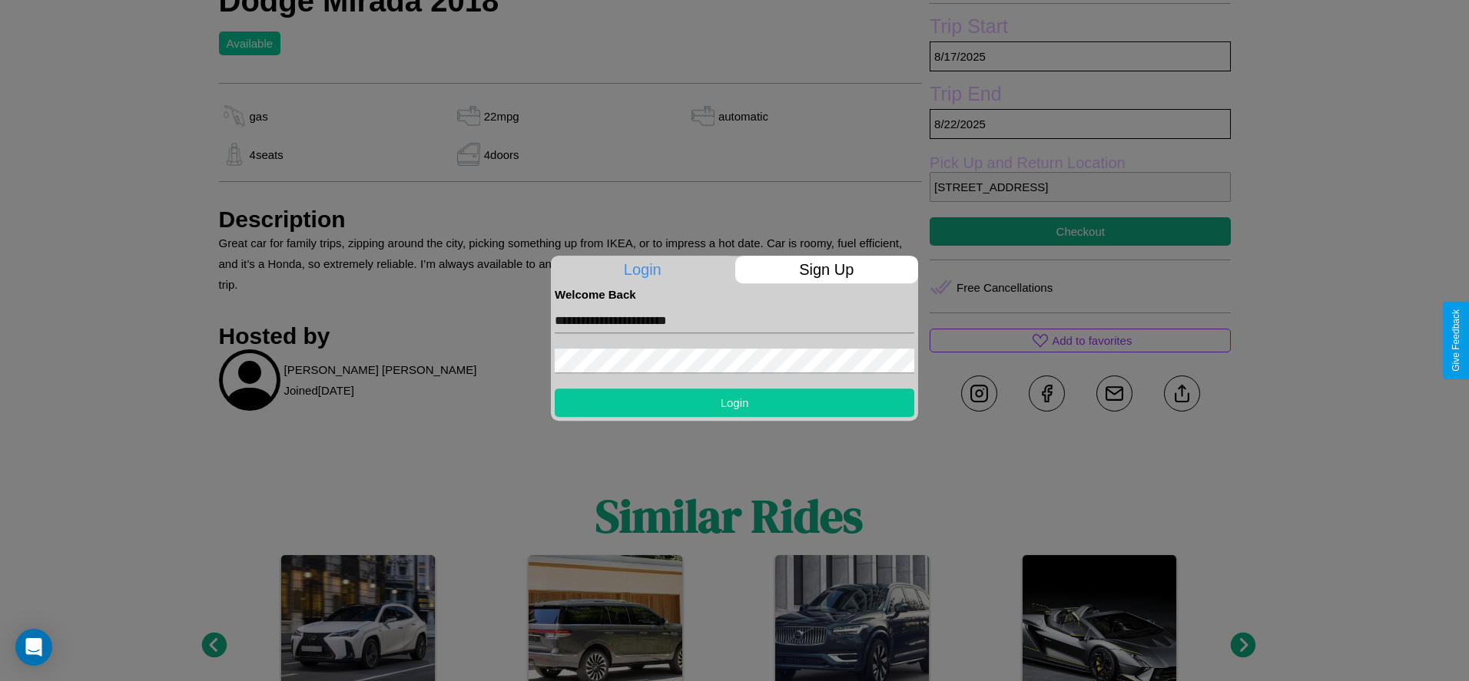
click at [734, 403] on button "Login" at bounding box center [735, 403] width 360 height 28
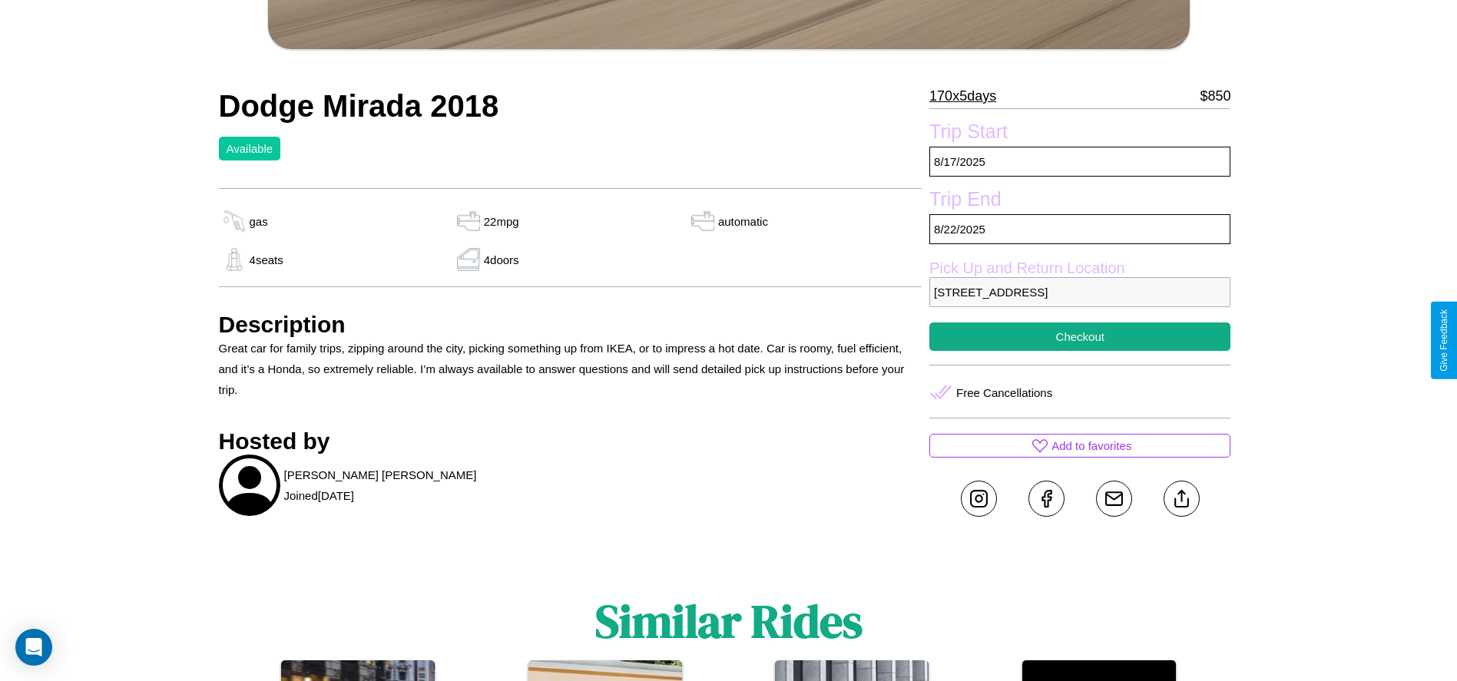
scroll to position [490, 0]
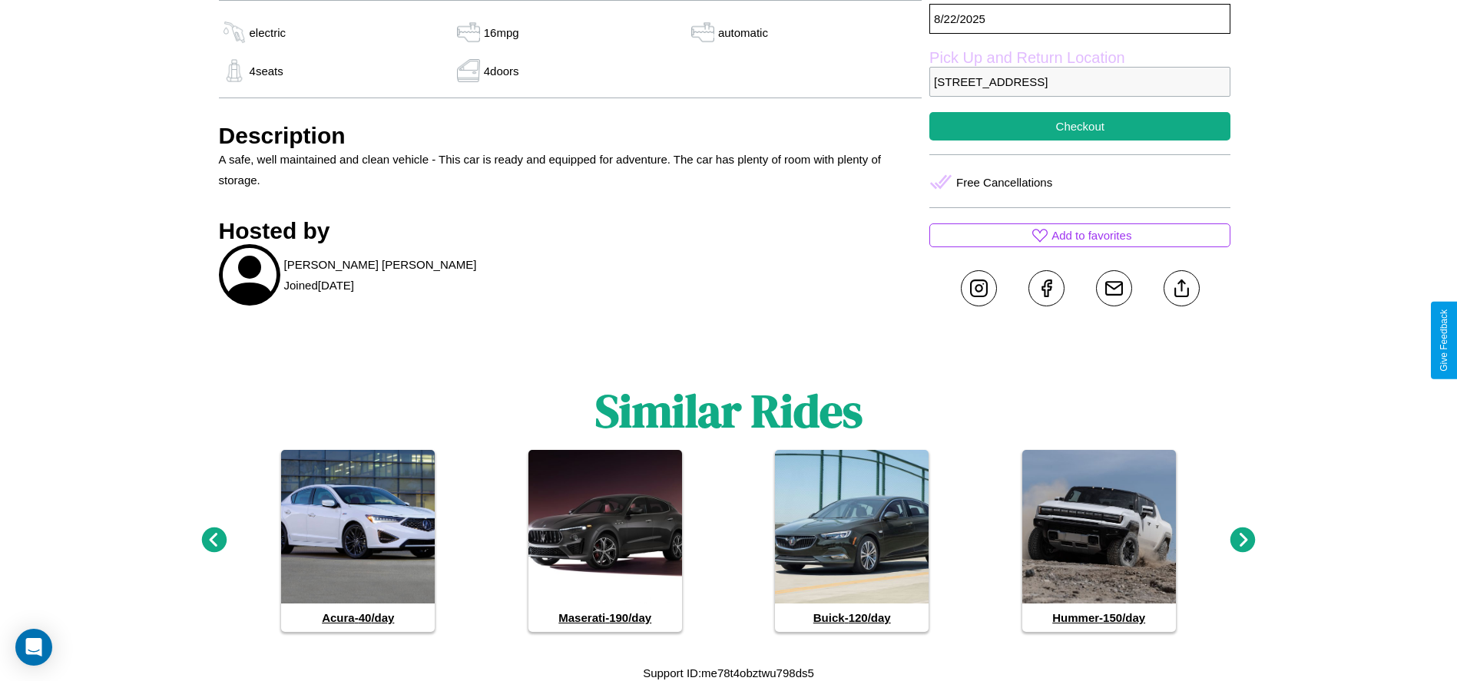
scroll to position [707, 0]
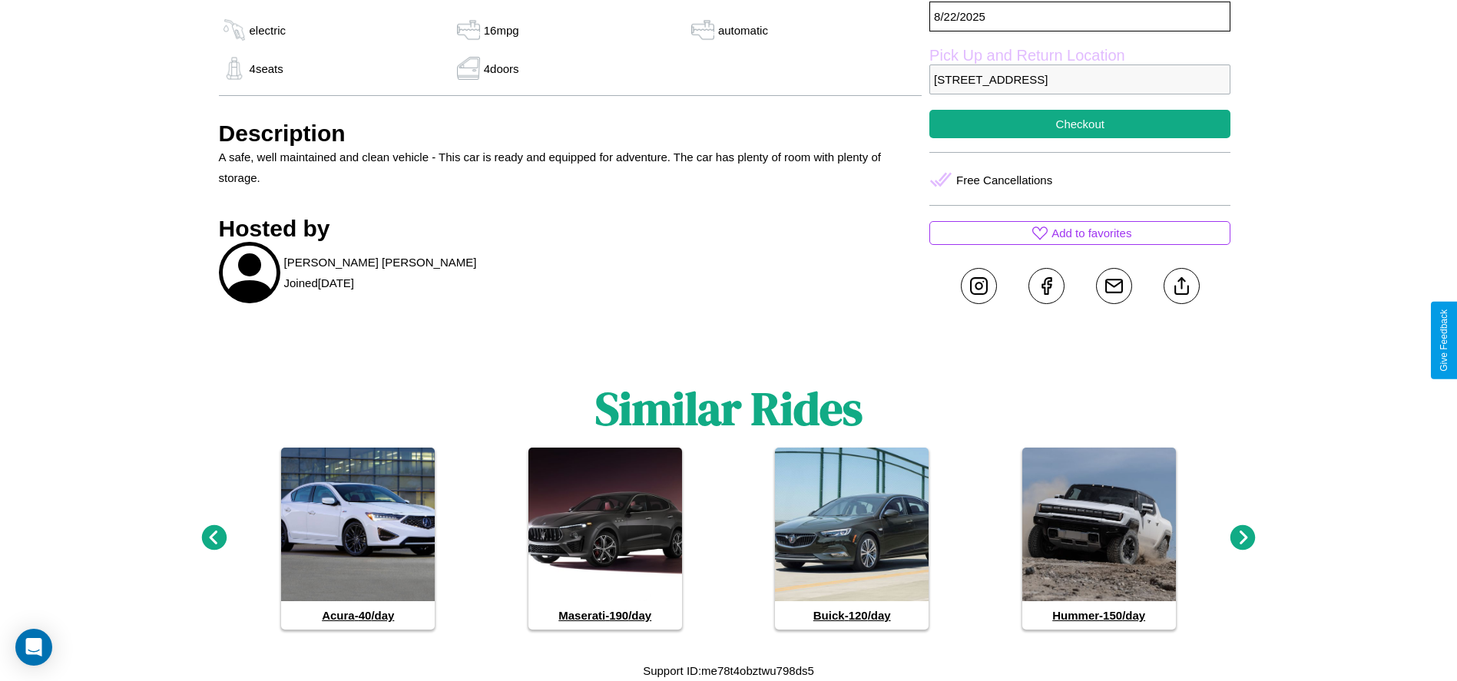
click at [214, 538] on icon at bounding box center [213, 537] width 25 height 25
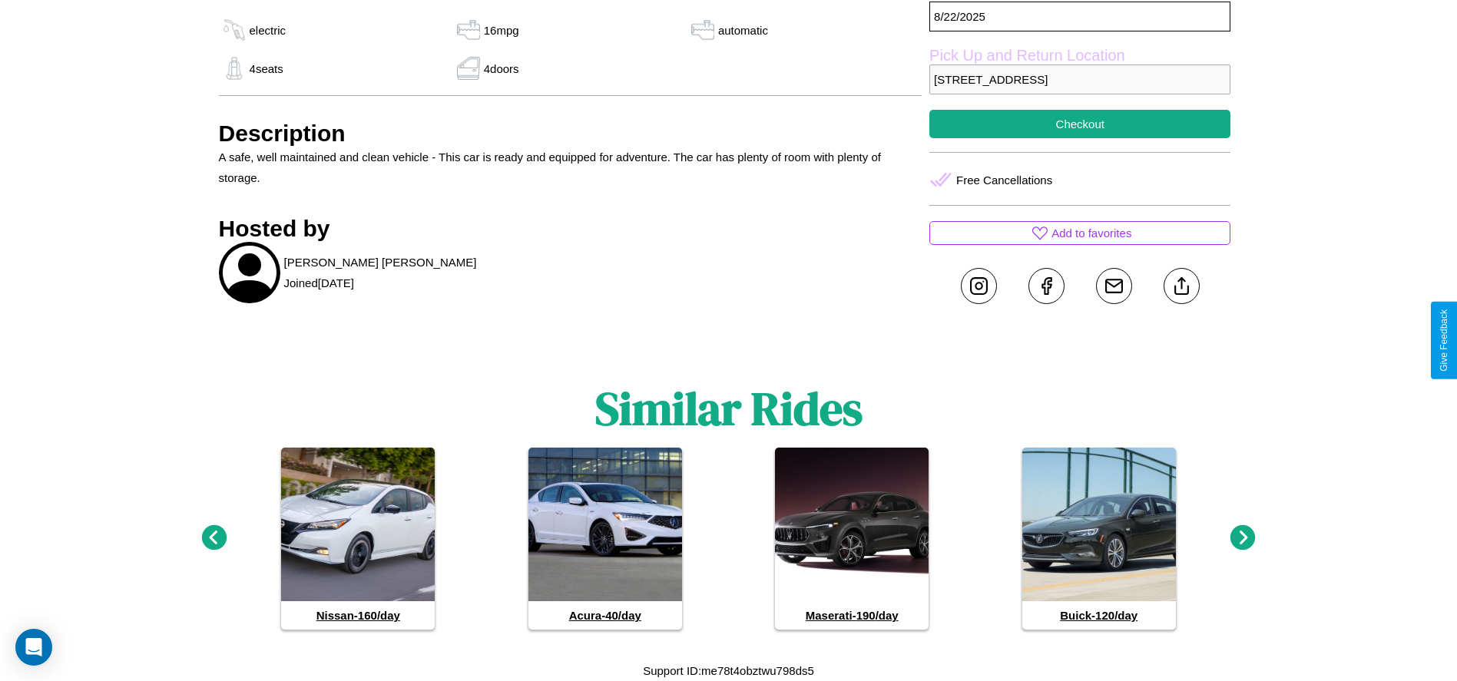
click at [1243, 538] on icon at bounding box center [1243, 537] width 25 height 25
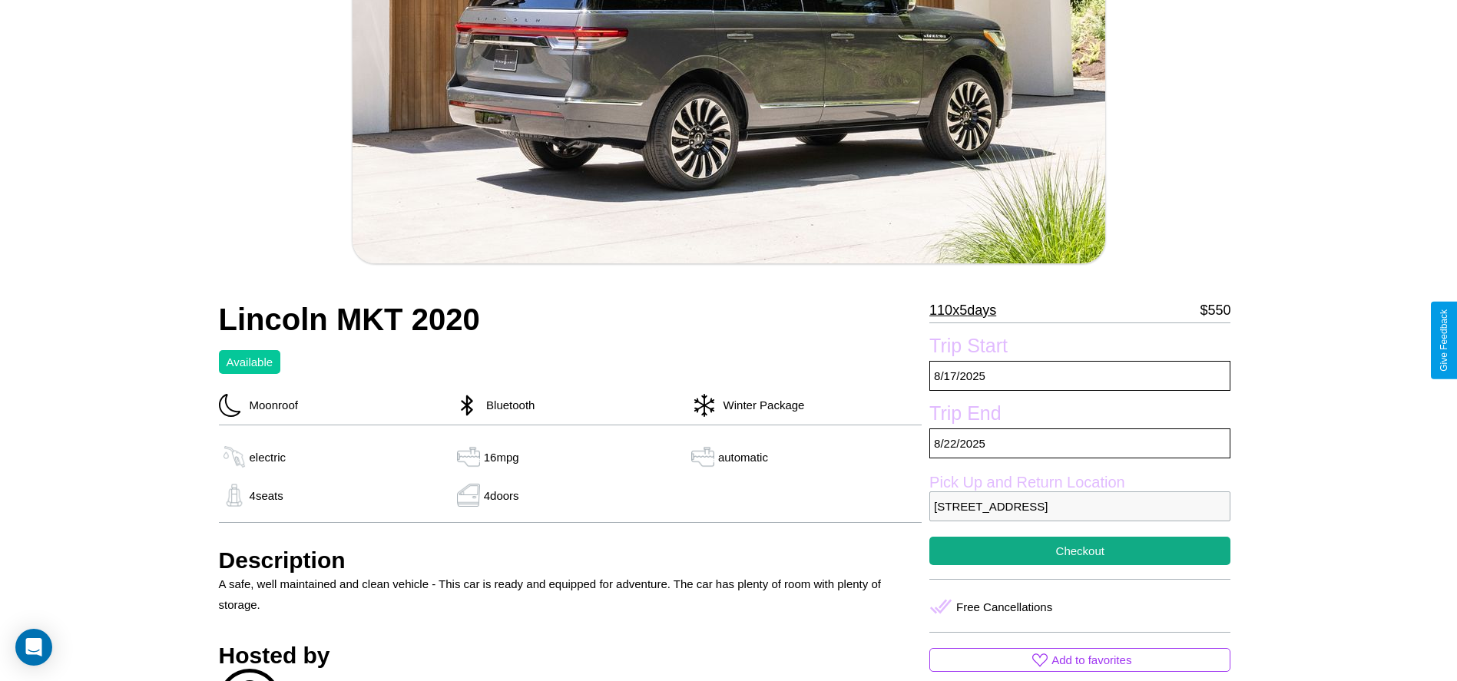
scroll to position [250, 0]
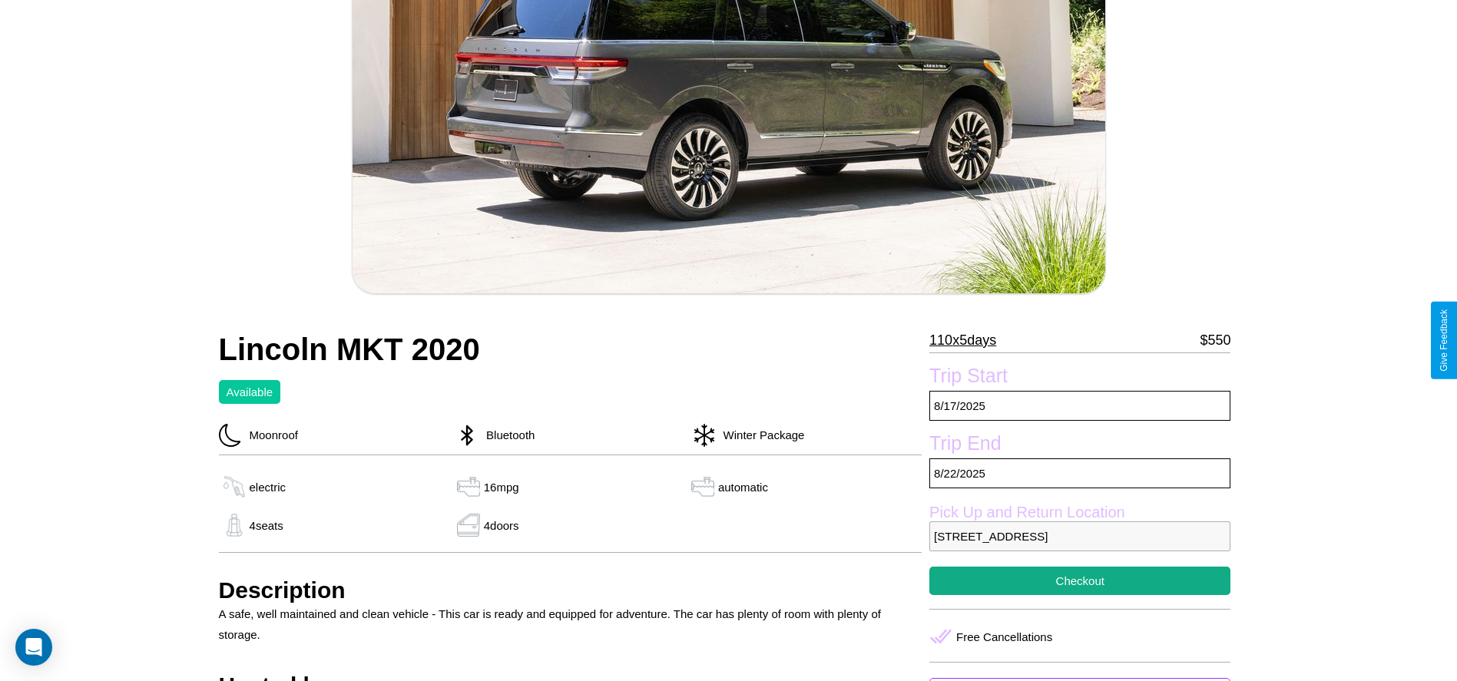
click at [968, 340] on p "110 x 5 days" at bounding box center [962, 340] width 67 height 25
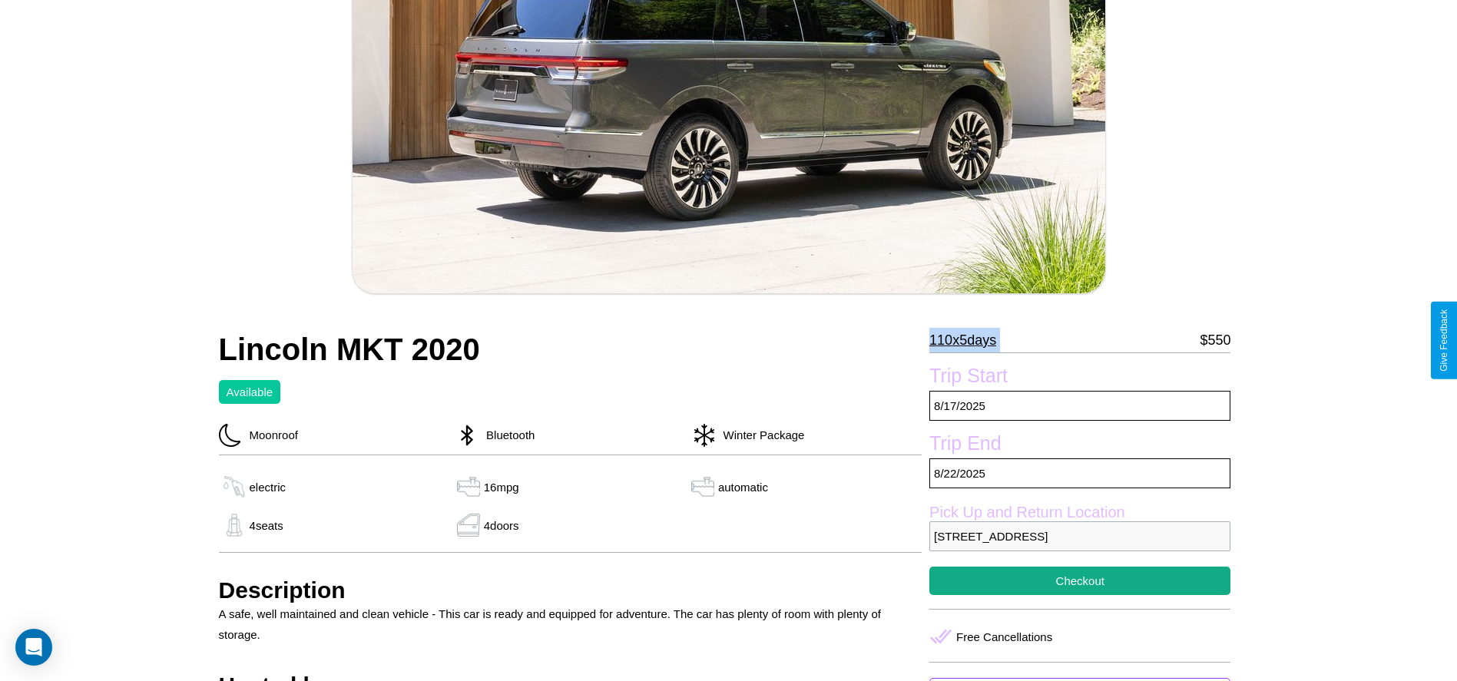
click at [968, 340] on p "110 x 5 days" at bounding box center [962, 340] width 67 height 25
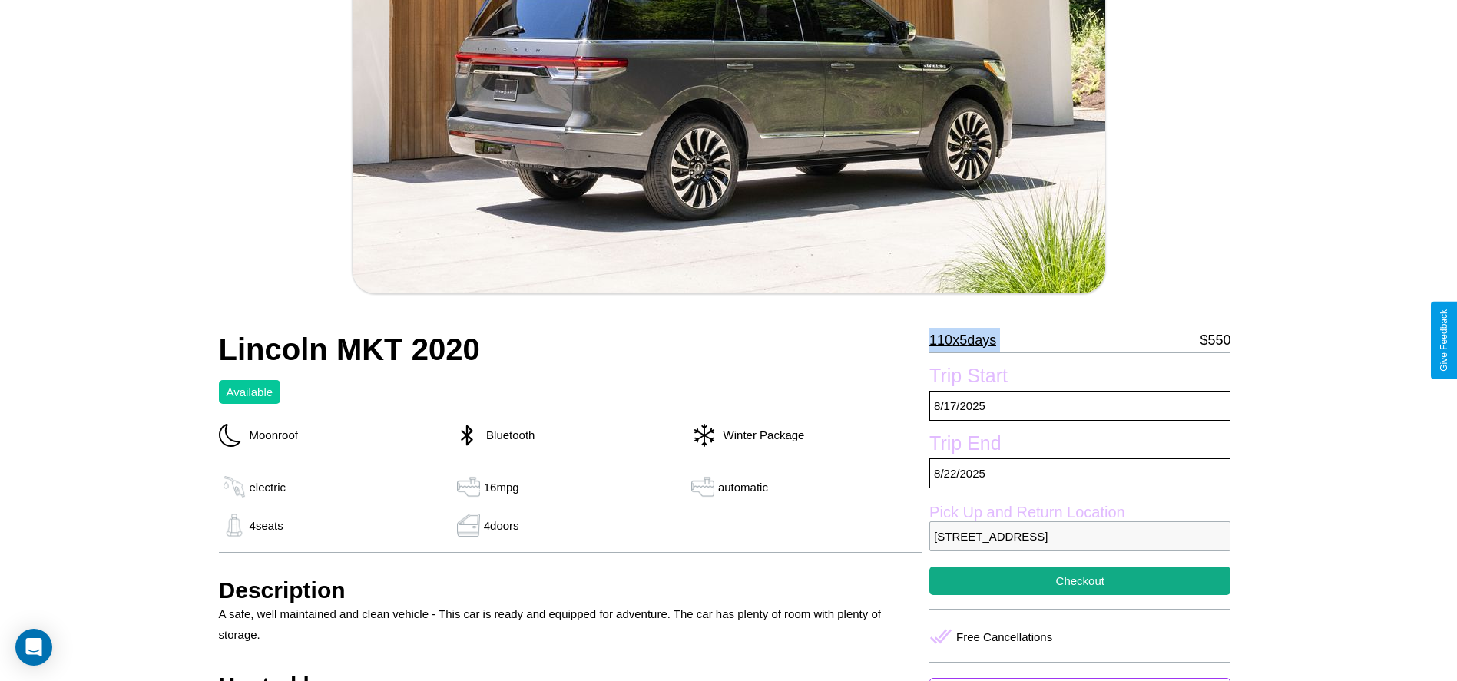
click at [968, 340] on p "110 x 5 days" at bounding box center [962, 340] width 67 height 25
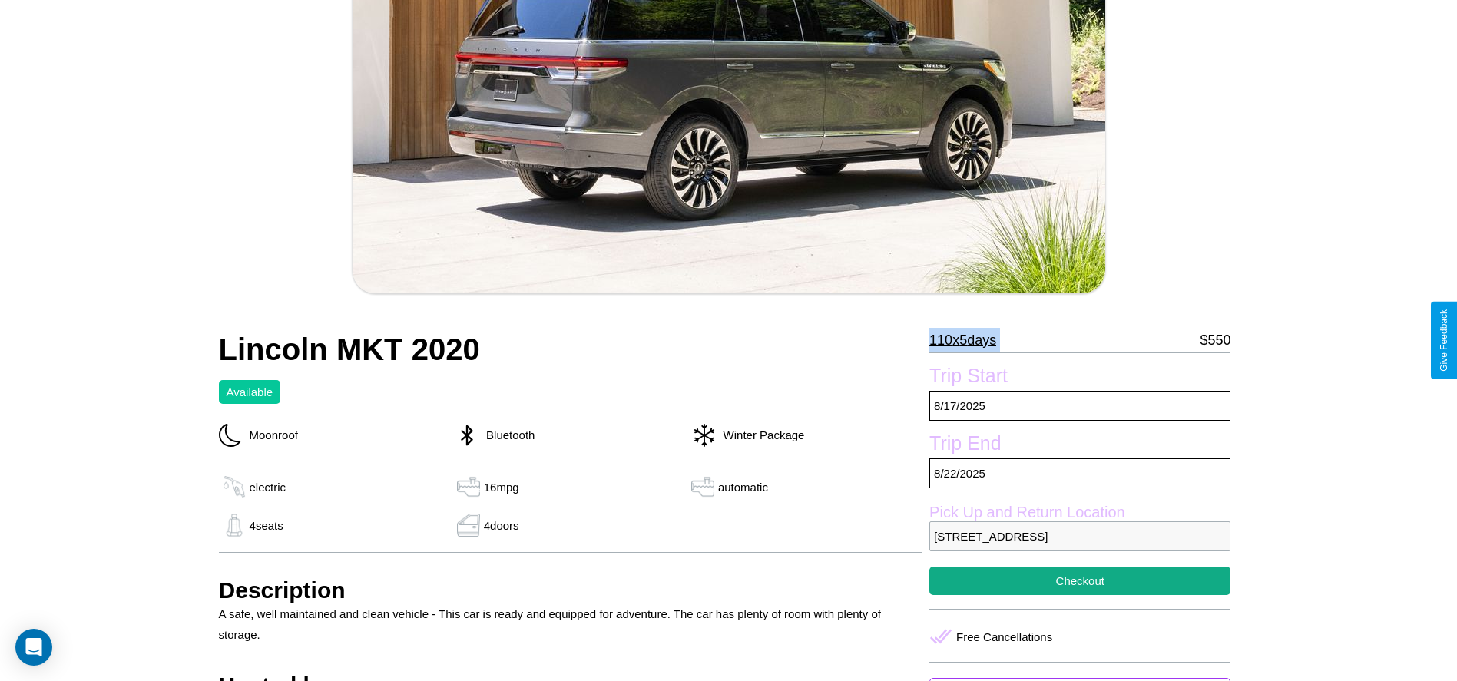
click at [968, 340] on p "110 x 5 days" at bounding box center [962, 340] width 67 height 25
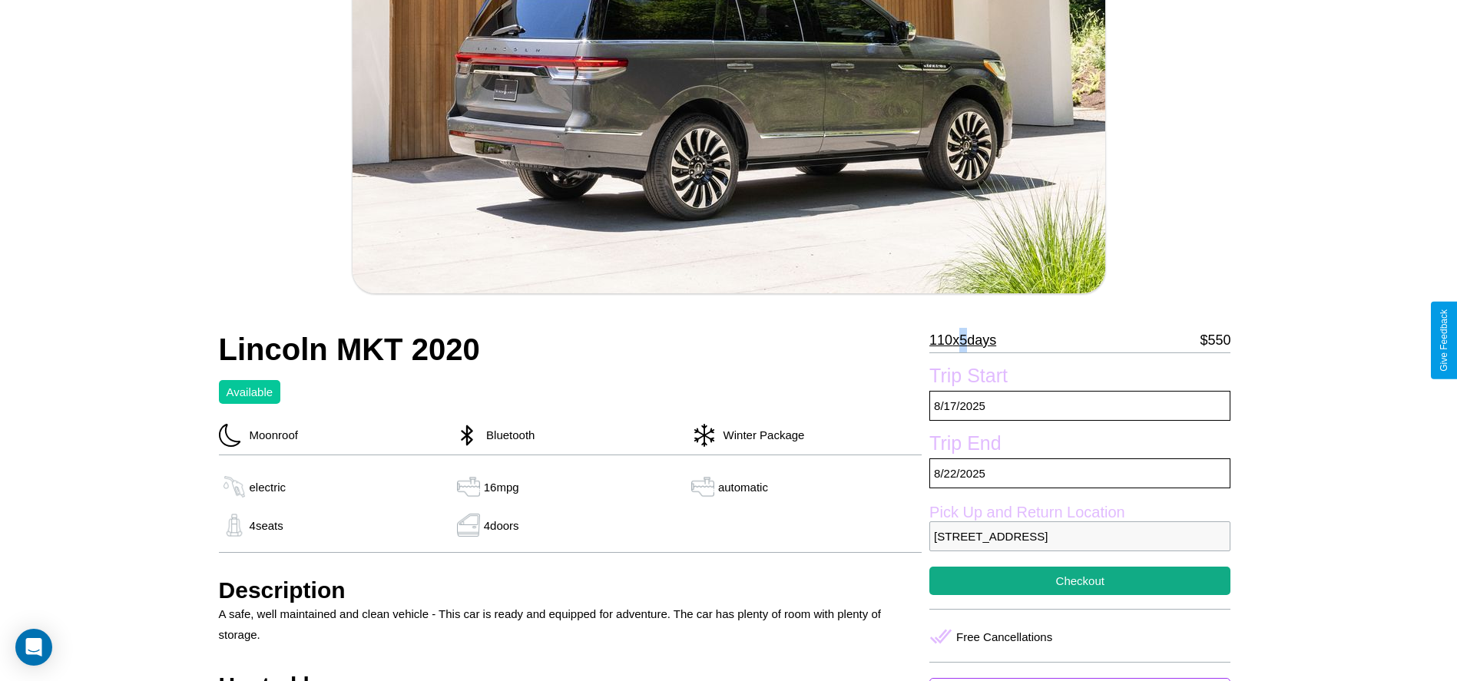
click at [968, 340] on p "110 x 5 days" at bounding box center [962, 340] width 67 height 25
